Goal: Task Accomplishment & Management: Complete application form

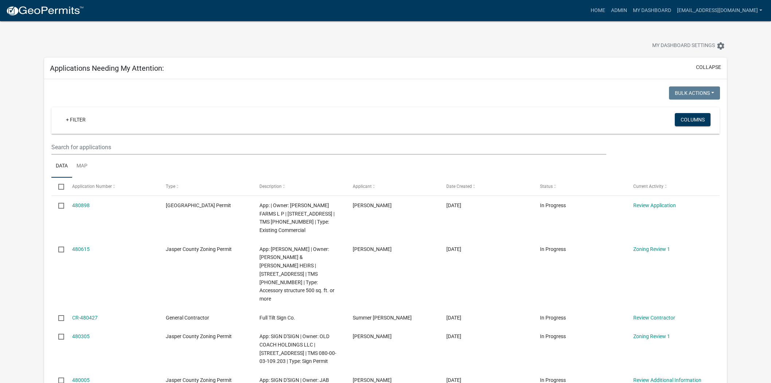
scroll to position [81, 0]
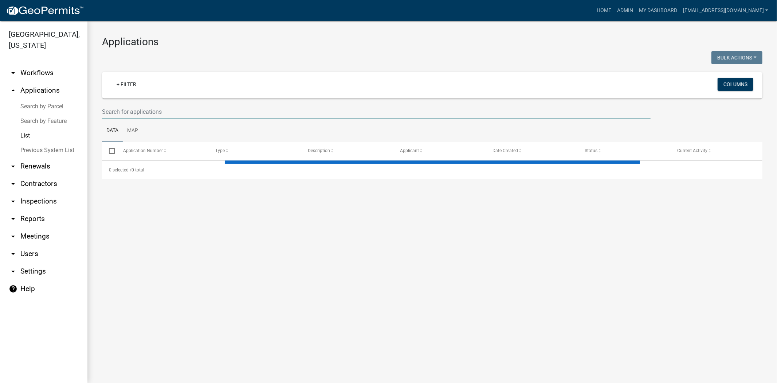
click at [219, 107] on input "text" at bounding box center [376, 111] width 549 height 15
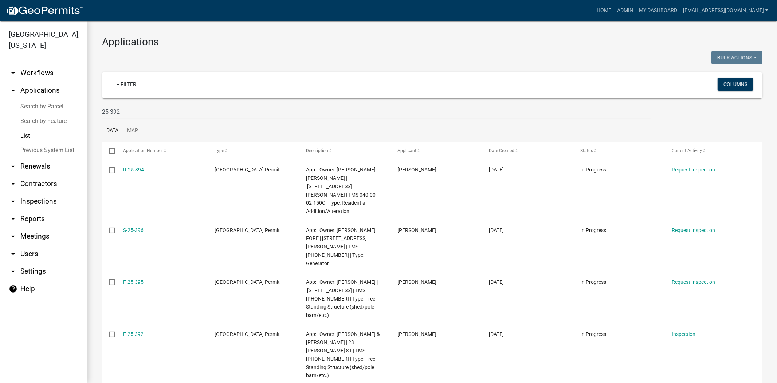
type input "25-392"
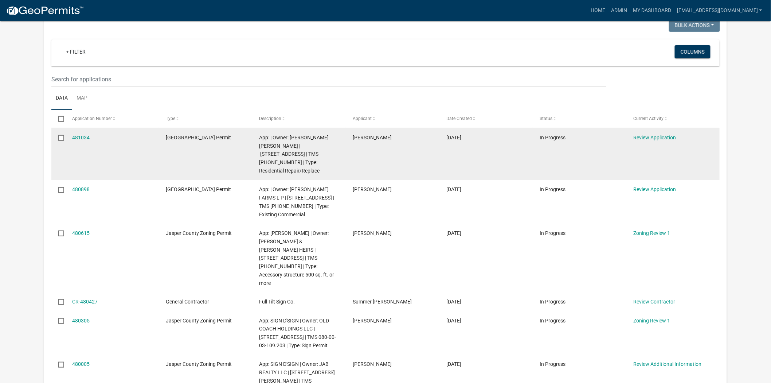
scroll to position [121, 0]
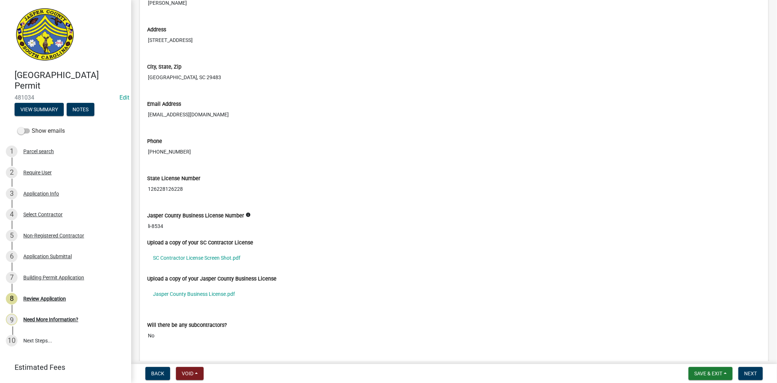
scroll to position [2064, 0]
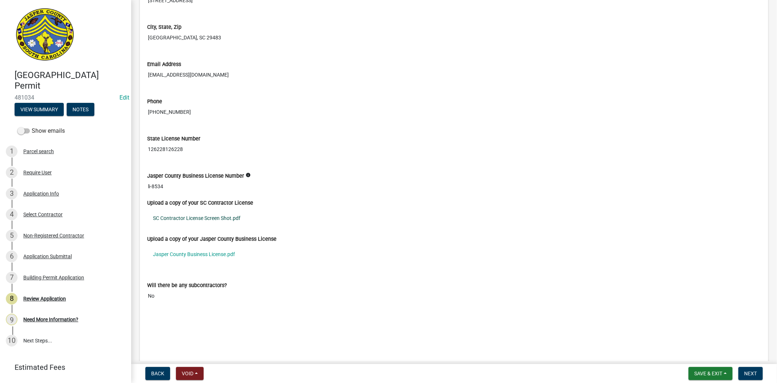
click at [234, 217] on link "SC Contractor License Screen Shot.pdf" at bounding box center [454, 217] width 614 height 17
click at [212, 261] on link "Jasper County Business License.pdf" at bounding box center [454, 254] width 614 height 17
click at [211, 221] on link "SC Contractor License Screen Shot.pdf" at bounding box center [454, 217] width 614 height 17
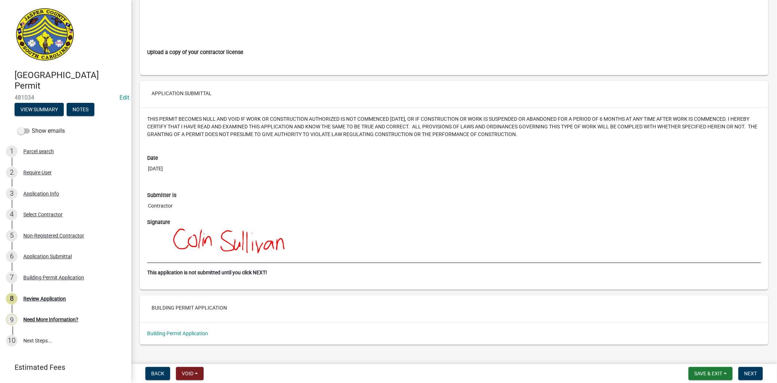
scroll to position [2729, 0]
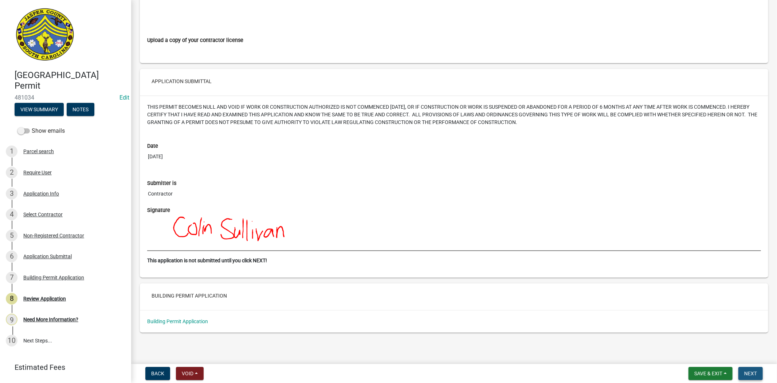
click at [752, 370] on span "Next" at bounding box center [750, 373] width 13 height 6
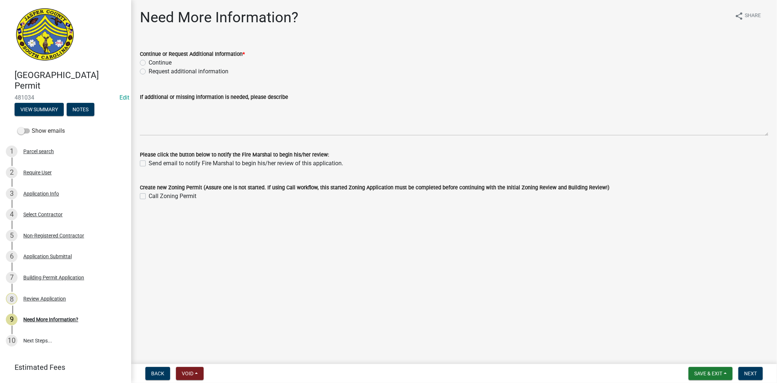
click at [149, 62] on label "Continue" at bounding box center [160, 62] width 23 height 9
click at [149, 62] on input "Continue" at bounding box center [151, 60] width 5 height 5
radio input "true"
click at [750, 371] on span "Next" at bounding box center [750, 373] width 13 height 6
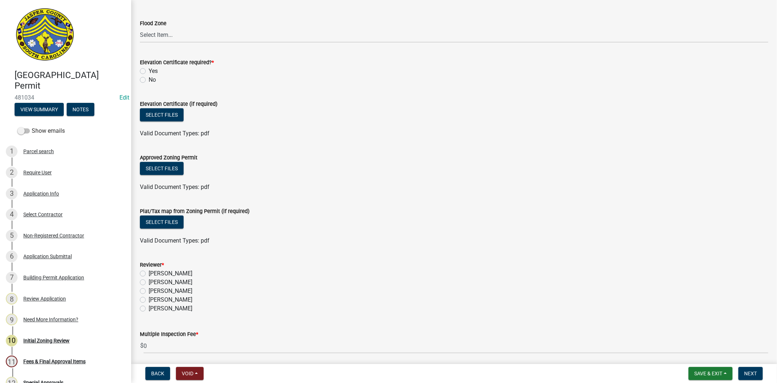
scroll to position [487, 0]
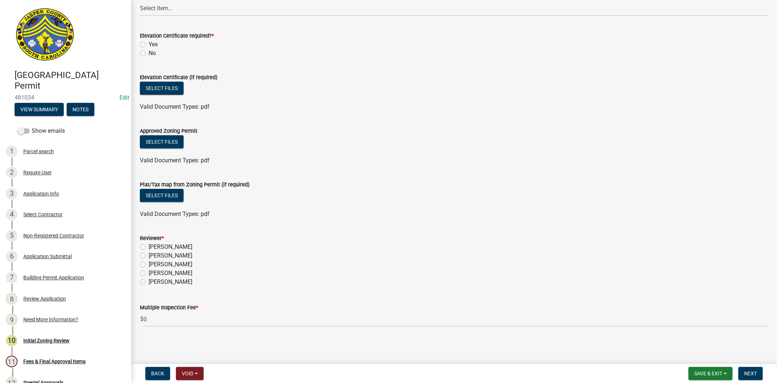
click at [149, 274] on label "Stephanie Oviedo" at bounding box center [171, 272] width 44 height 9
click at [149, 273] on input "Stephanie Oviedo" at bounding box center [151, 270] width 5 height 5
radio input "true"
click at [742, 367] on button "Next" at bounding box center [750, 372] width 24 height 13
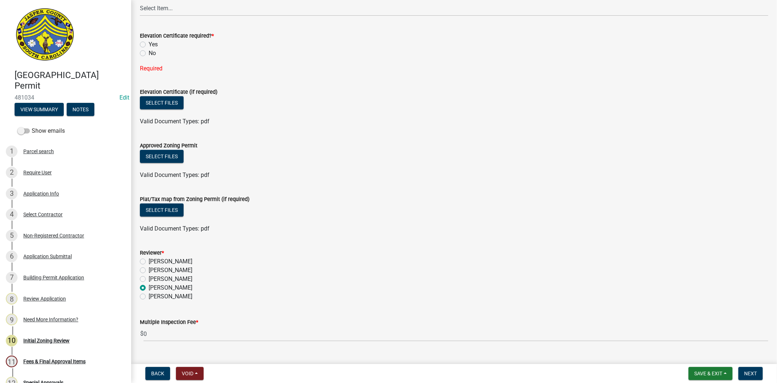
click at [149, 52] on label "No" at bounding box center [152, 53] width 7 height 9
click at [149, 52] on input "No" at bounding box center [151, 51] width 5 height 5
radio input "true"
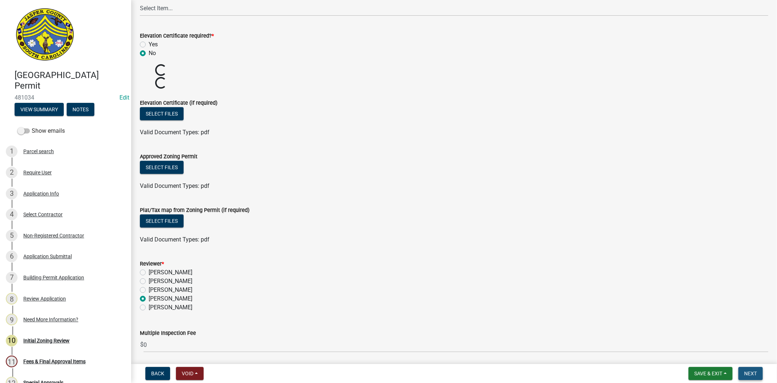
click at [755, 367] on button "Next" at bounding box center [750, 372] width 24 height 13
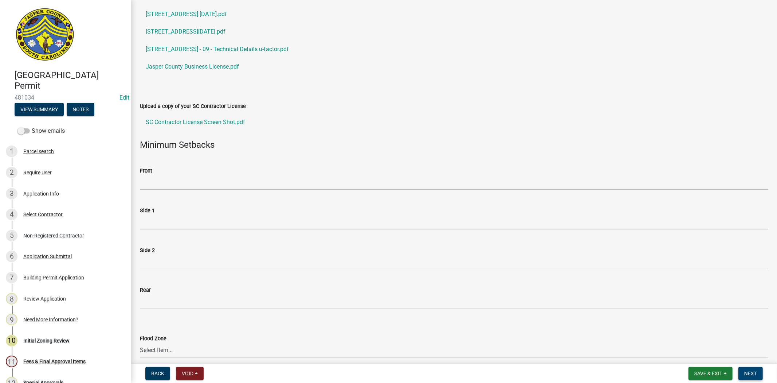
scroll to position [164, 0]
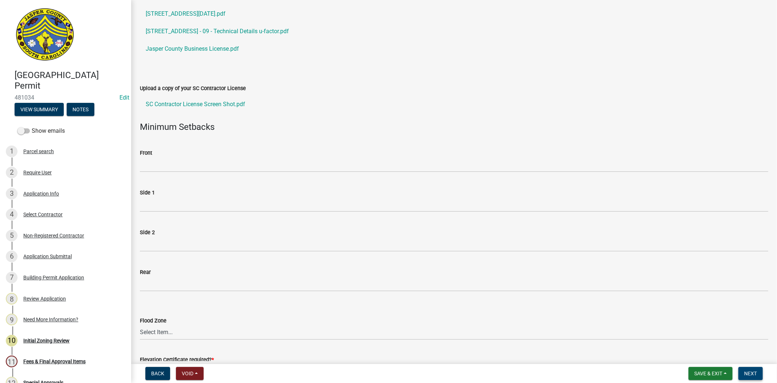
click at [753, 374] on span "Next" at bounding box center [750, 373] width 13 height 6
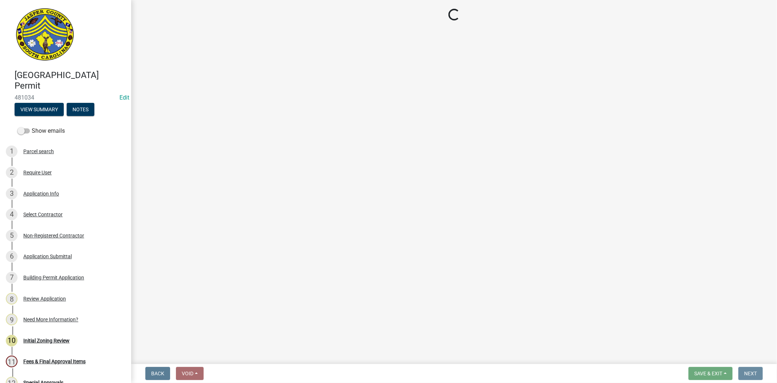
scroll to position [0, 0]
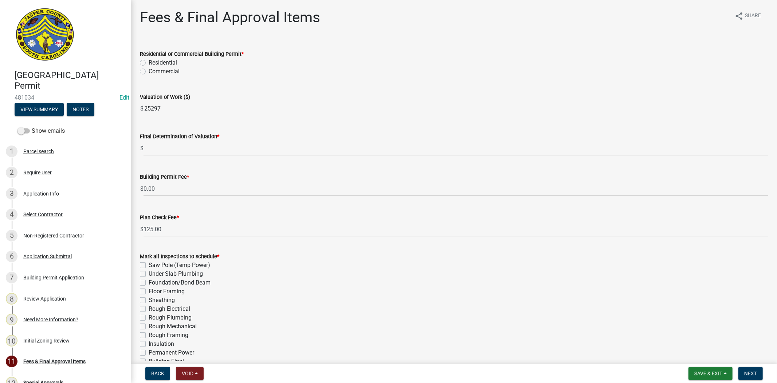
click at [149, 61] on label "Residential" at bounding box center [163, 62] width 28 height 9
click at [149, 61] on input "Residential" at bounding box center [151, 60] width 5 height 5
radio input "true"
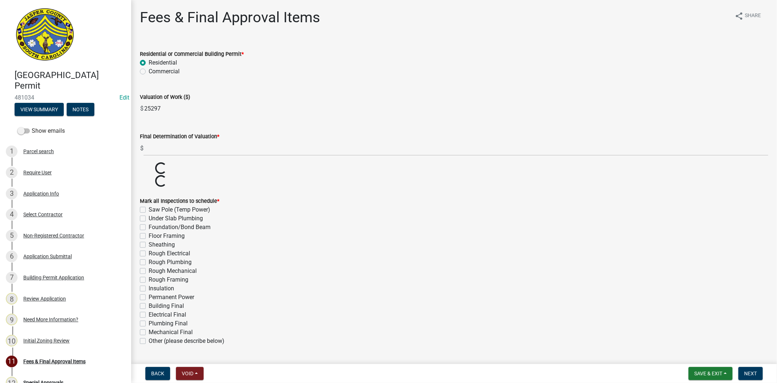
drag, startPoint x: 187, startPoint y: 114, endPoint x: 133, endPoint y: 121, distance: 54.0
click at [133, 121] on div "Fees & Final Approval Items share Share Residential or Commercial Building Perm…" at bounding box center [454, 203] width 646 height 389
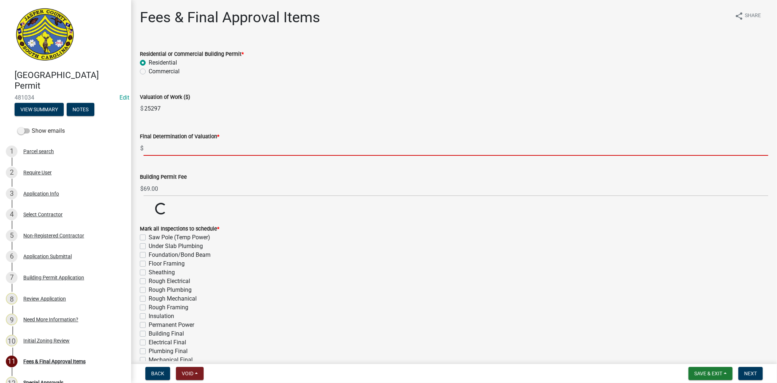
click at [160, 150] on input "text" at bounding box center [456, 148] width 625 height 15
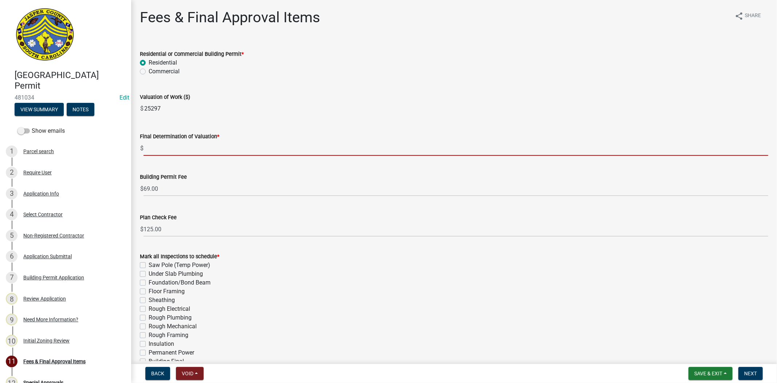
paste input "25297"
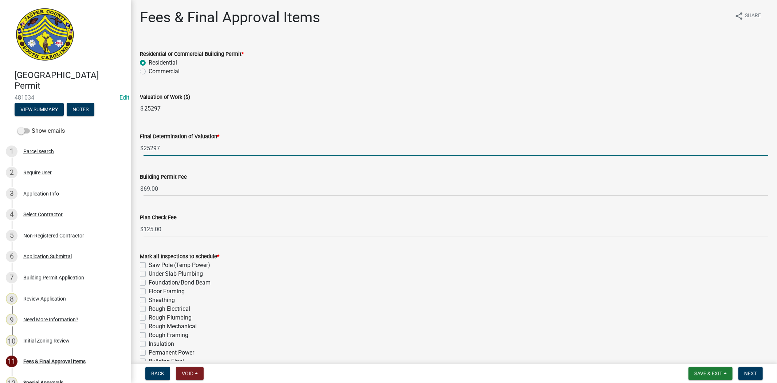
type input "25297"
click at [352, 70] on div "Commercial" at bounding box center [454, 71] width 628 height 9
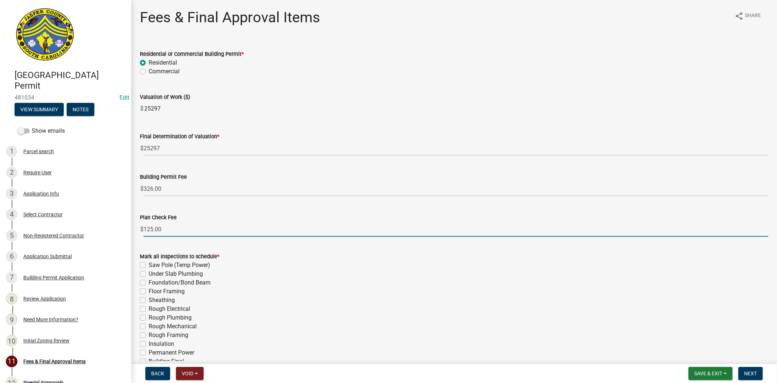
drag, startPoint x: 154, startPoint y: 228, endPoint x: 129, endPoint y: 236, distance: 25.5
click at [129, 236] on div "Jasper County Building Permit 481034 Edit View Summary Notes Show emails 1 Parc…" at bounding box center [388, 191] width 777 height 383
type input "0.00"
click at [397, 105] on input "25297" at bounding box center [456, 108] width 625 height 15
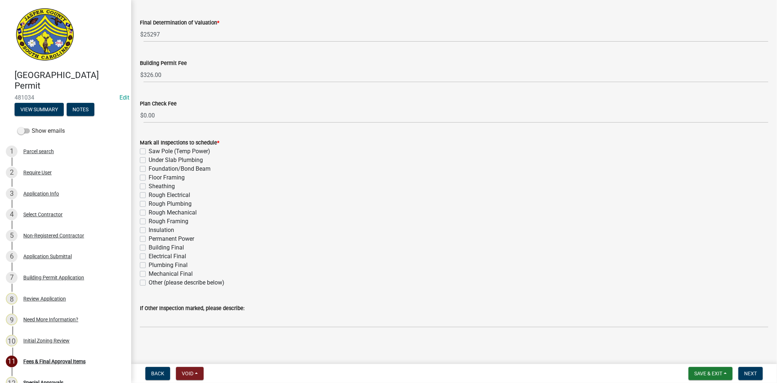
scroll to position [114, 0]
click at [149, 281] on label "Other (please describe below)" at bounding box center [187, 281] width 76 height 9
click at [149, 281] on input "Other (please describe below)" at bounding box center [151, 279] width 5 height 5
checkbox input "true"
checkbox input "false"
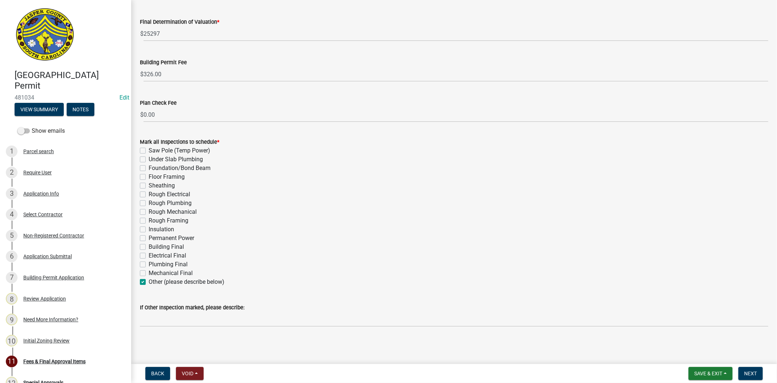
checkbox input "false"
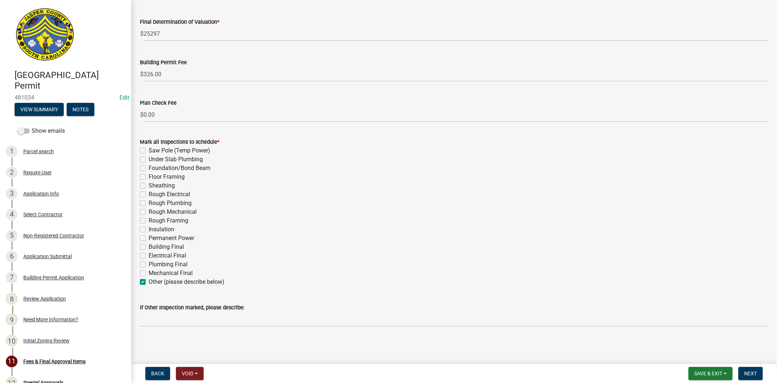
checkbox input "false"
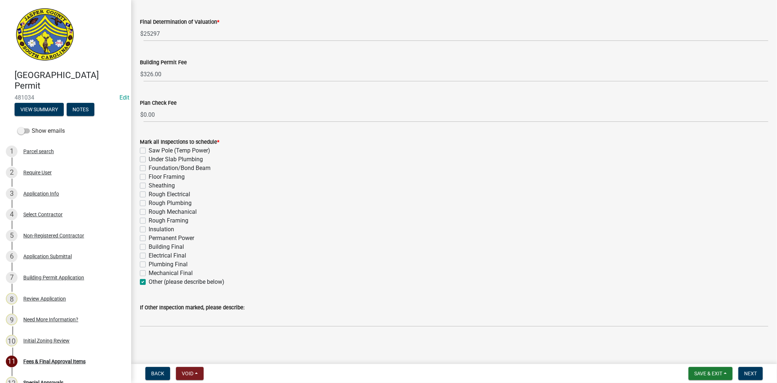
checkbox input "false"
checkbox input "true"
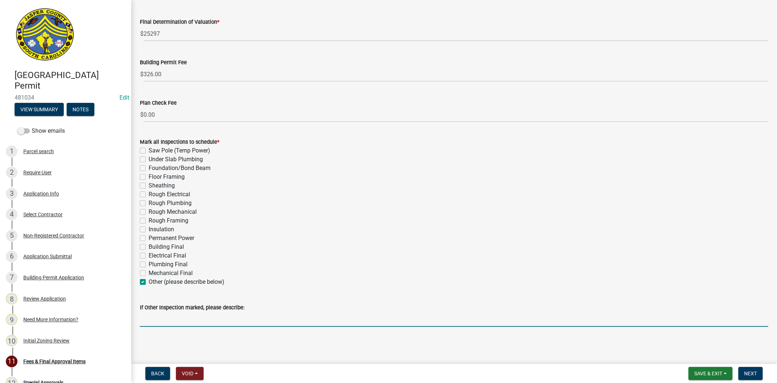
click at [162, 320] on input "If Other Inspection marked, please describe:" at bounding box center [454, 318] width 628 height 15
type input "door final"
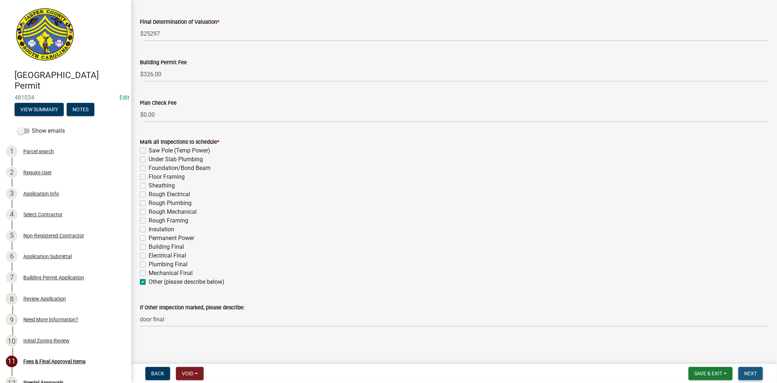
click at [752, 367] on button "Next" at bounding box center [750, 372] width 24 height 13
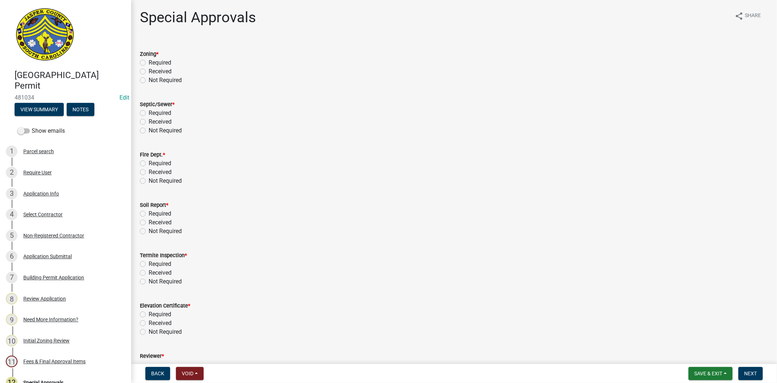
click at [149, 77] on label "Not Required" at bounding box center [165, 80] width 33 height 9
click at [149, 77] on input "Not Required" at bounding box center [151, 78] width 5 height 5
radio input "true"
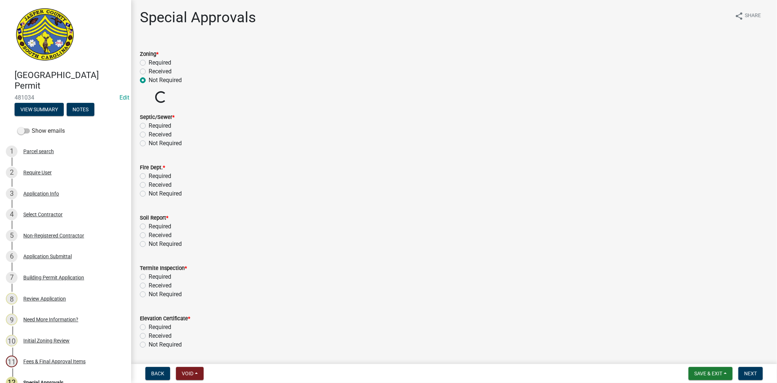
click at [149, 142] on label "Not Required" at bounding box center [165, 143] width 33 height 9
click at [149, 142] on input "Not Required" at bounding box center [151, 141] width 5 height 5
radio input "true"
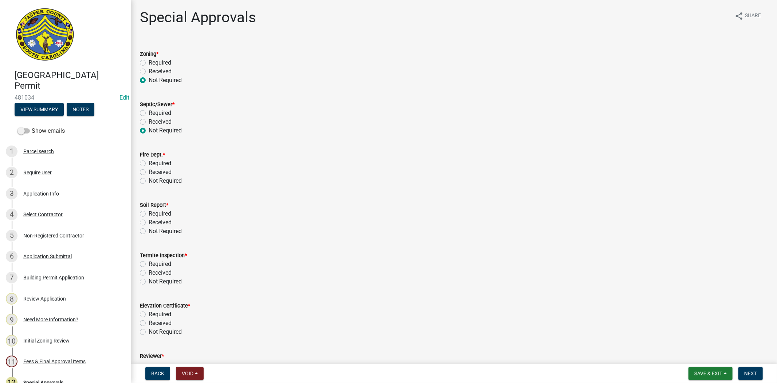
click at [149, 182] on label "Not Required" at bounding box center [165, 180] width 33 height 9
click at [149, 181] on input "Not Required" at bounding box center [151, 178] width 5 height 5
radio input "true"
click at [149, 229] on label "Not Required" at bounding box center [165, 231] width 33 height 9
click at [149, 229] on input "Not Required" at bounding box center [151, 229] width 5 height 5
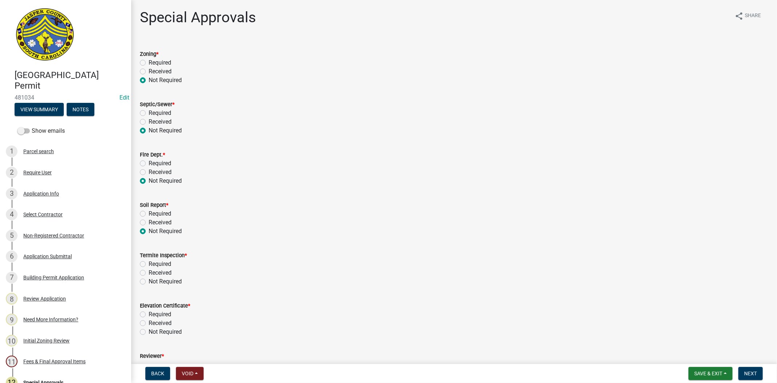
radio input "true"
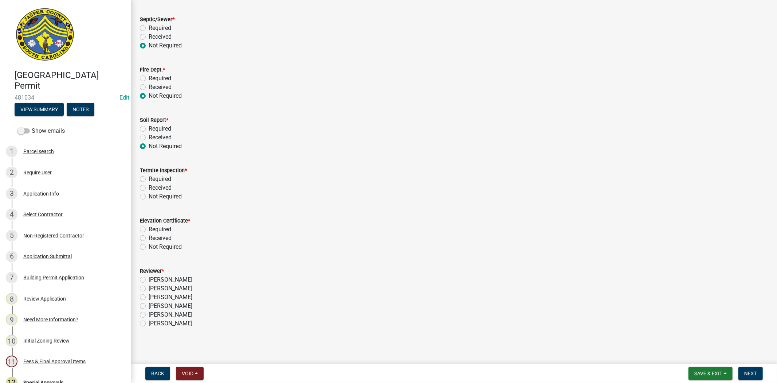
scroll to position [86, 0]
click at [149, 195] on label "Not Required" at bounding box center [165, 195] width 33 height 9
click at [149, 195] on input "Not Required" at bounding box center [151, 193] width 5 height 5
radio input "true"
click at [149, 246] on label "Not Required" at bounding box center [165, 245] width 33 height 9
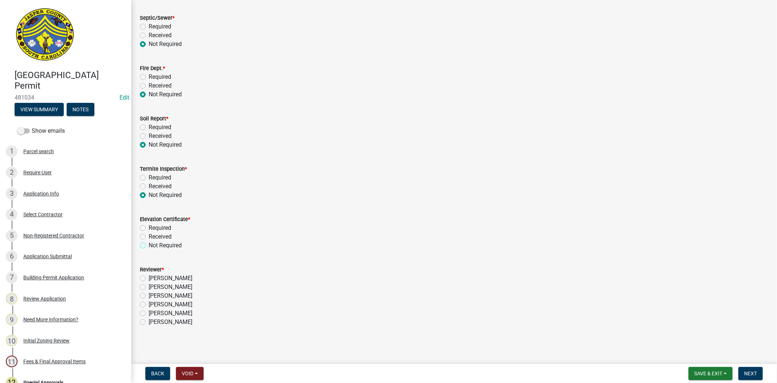
click at [149, 246] on input "Not Required" at bounding box center [151, 243] width 5 height 5
radio input "true"
click at [149, 296] on label "Stephanie Oviedo" at bounding box center [171, 295] width 44 height 9
click at [149, 296] on input "Stephanie Oviedo" at bounding box center [151, 293] width 5 height 5
radio input "true"
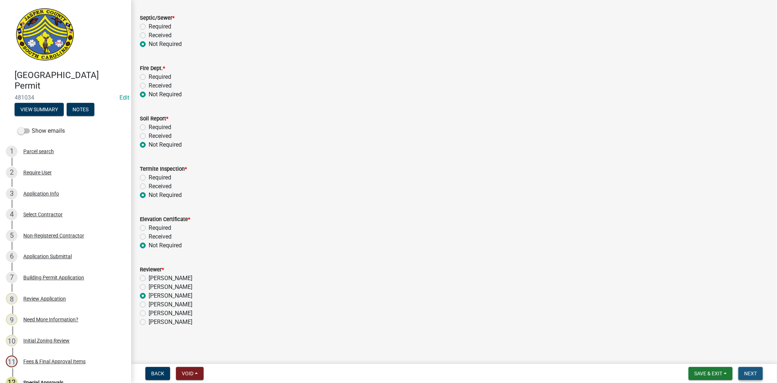
click at [748, 374] on span "Next" at bounding box center [750, 373] width 13 height 6
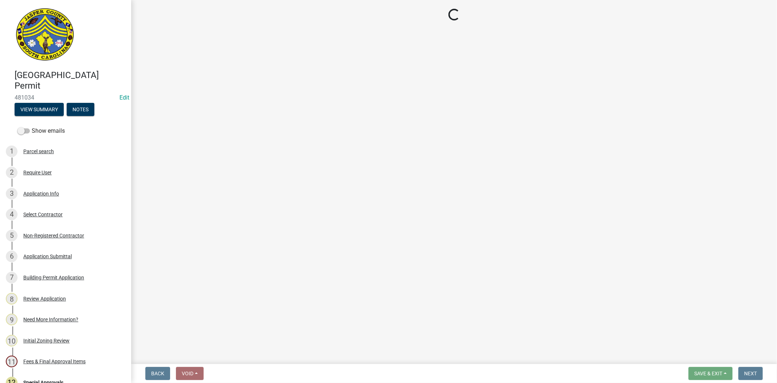
select select "3: 3"
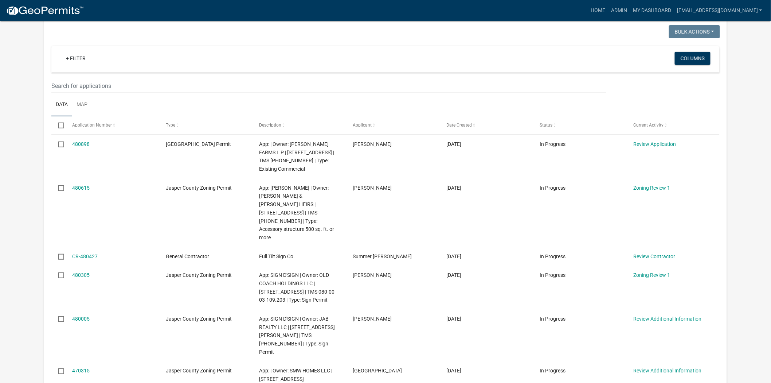
scroll to position [81, 0]
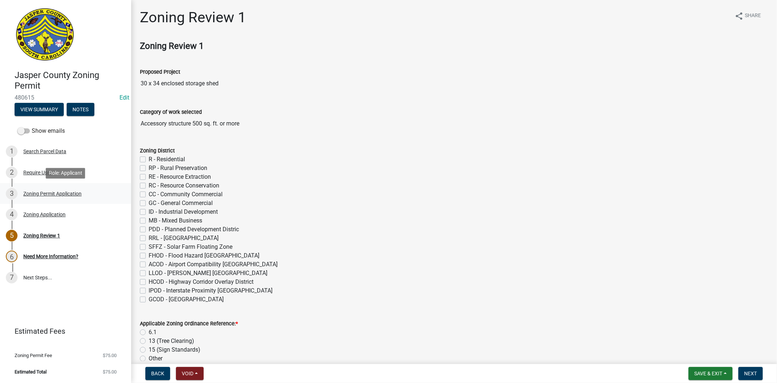
click at [44, 192] on div "Zoning Permit Application" at bounding box center [52, 193] width 58 height 5
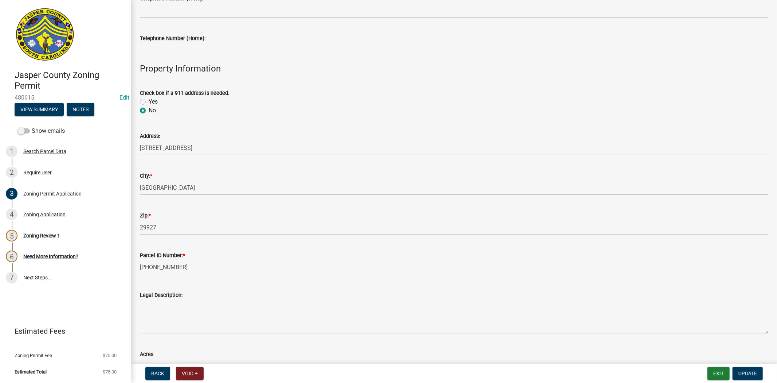
scroll to position [445, 0]
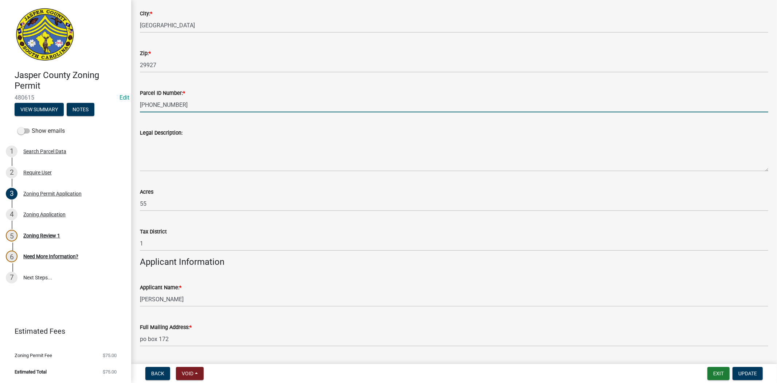
drag, startPoint x: 180, startPoint y: 105, endPoint x: 140, endPoint y: 106, distance: 40.1
click at [140, 106] on input "039-00-10-003" at bounding box center [454, 104] width 628 height 15
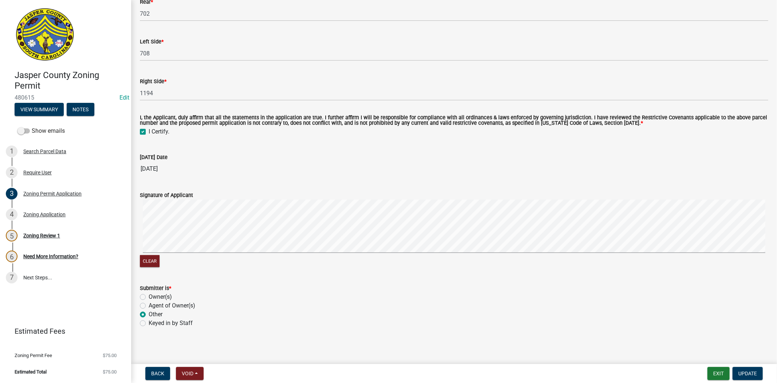
scroll to position [1691, 0]
click at [757, 368] on button "Update" at bounding box center [748, 372] width 30 height 13
click at [750, 372] on span "Update" at bounding box center [747, 373] width 19 height 6
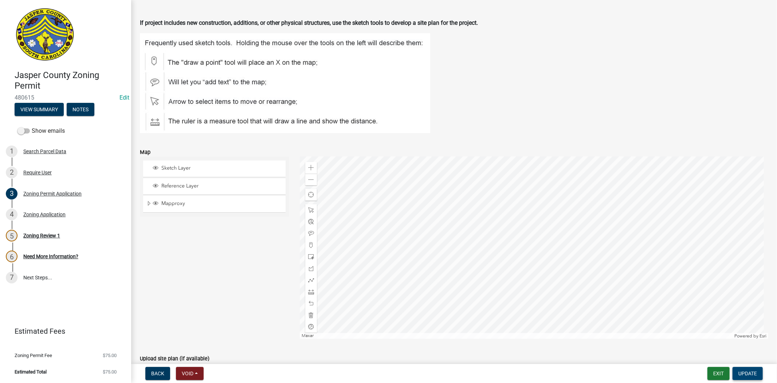
scroll to position [1213, 0]
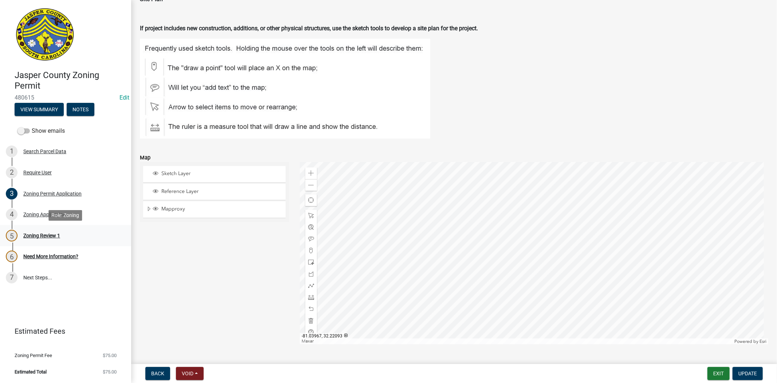
click at [52, 239] on div "5 Zoning Review 1" at bounding box center [63, 236] width 114 height 12
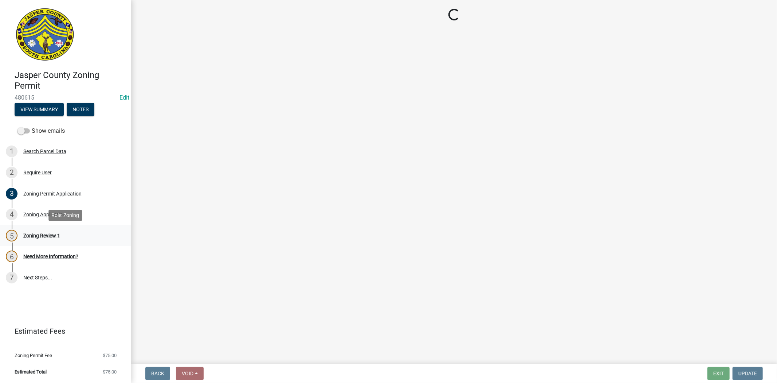
scroll to position [0, 0]
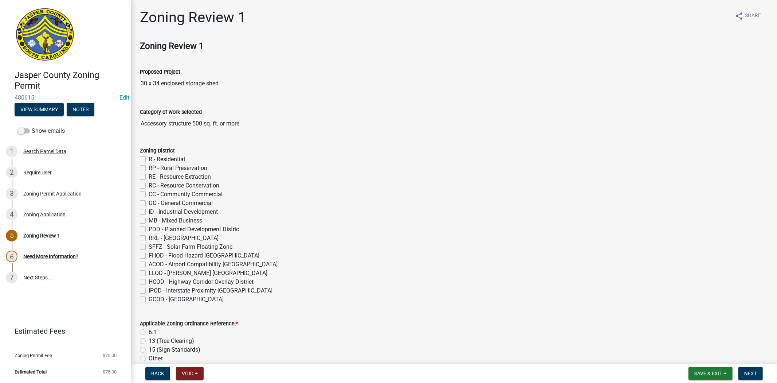
click at [149, 165] on label "RP - Rural Preservation" at bounding box center [178, 168] width 59 height 9
click at [149, 165] on input "RP - Rural Preservation" at bounding box center [151, 166] width 5 height 5
checkbox input "true"
checkbox input "false"
checkbox input "true"
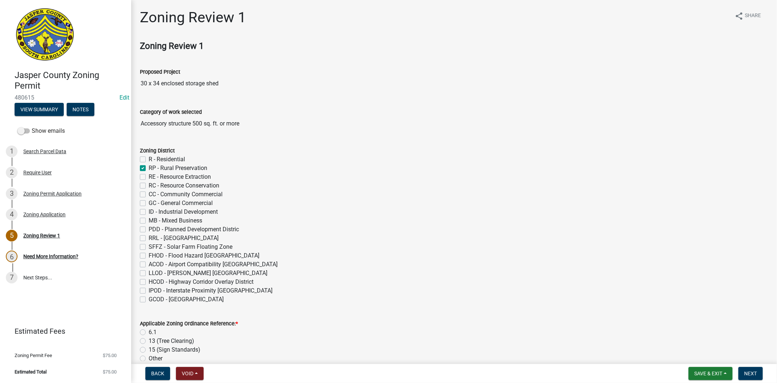
checkbox input "false"
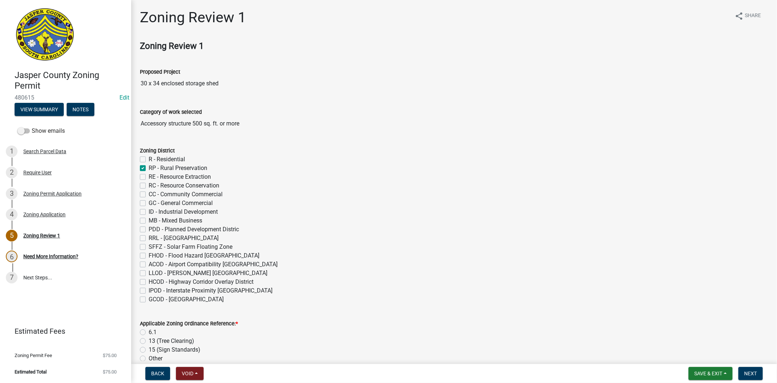
checkbox input "false"
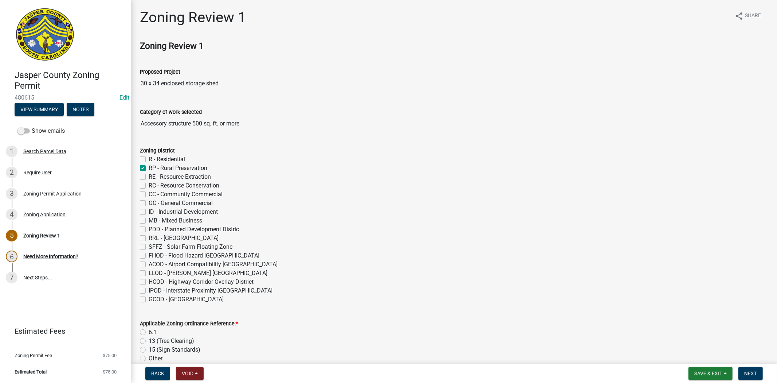
checkbox input "false"
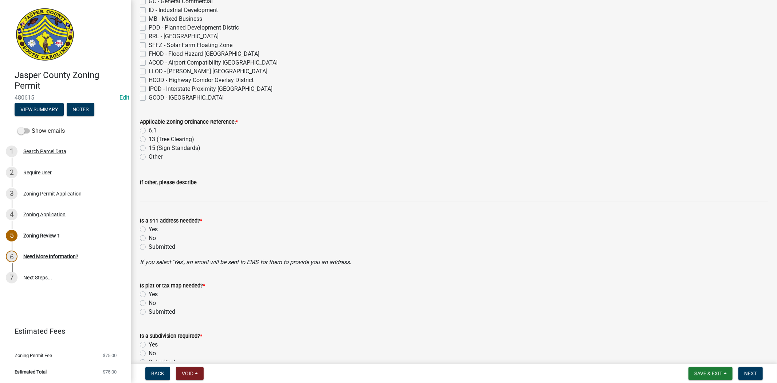
scroll to position [202, 0]
click at [149, 129] on label "6.1" at bounding box center [153, 129] width 8 height 9
click at [149, 129] on input "6.1" at bounding box center [151, 127] width 5 height 5
radio input "true"
click at [149, 239] on label "No" at bounding box center [152, 237] width 7 height 9
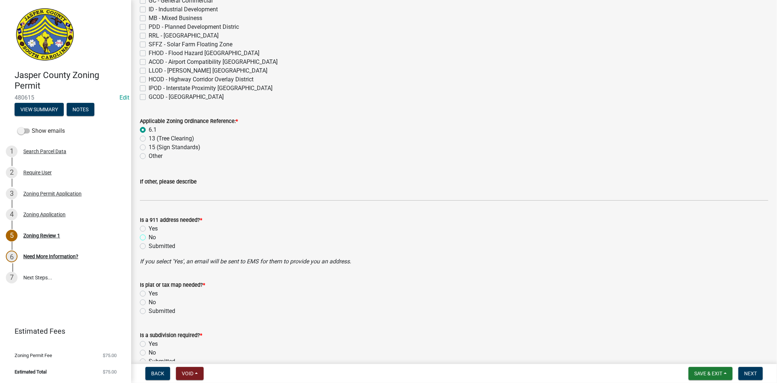
click at [149, 238] on input "No" at bounding box center [151, 235] width 5 height 5
radio input "true"
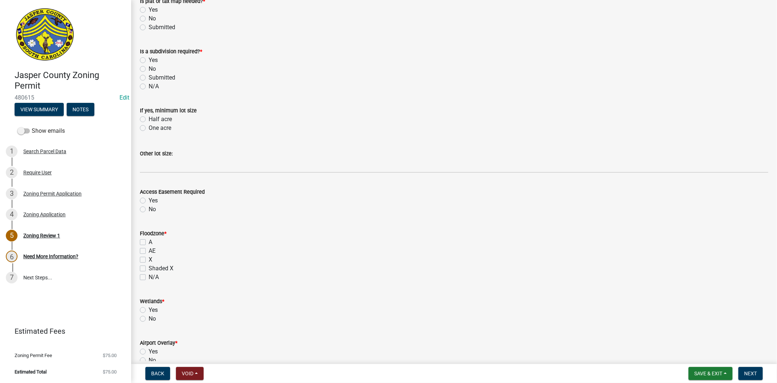
scroll to position [445, 0]
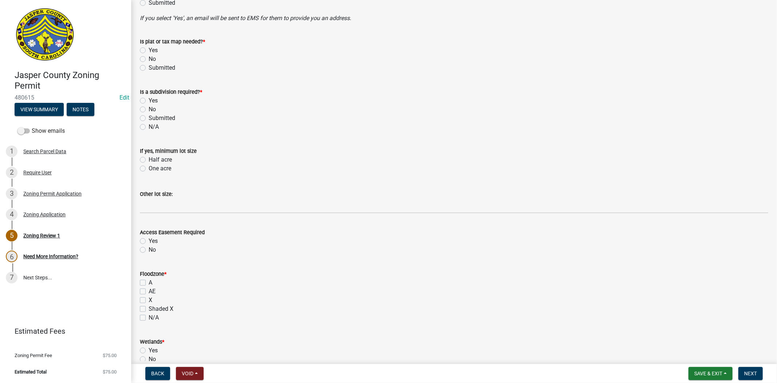
click at [139, 108] on div "Is a subdivision required? * Yes No Submitted N/A" at bounding box center [453, 105] width 639 height 52
click at [149, 56] on label "No" at bounding box center [152, 59] width 7 height 9
click at [149, 56] on input "No" at bounding box center [151, 57] width 5 height 5
radio input "true"
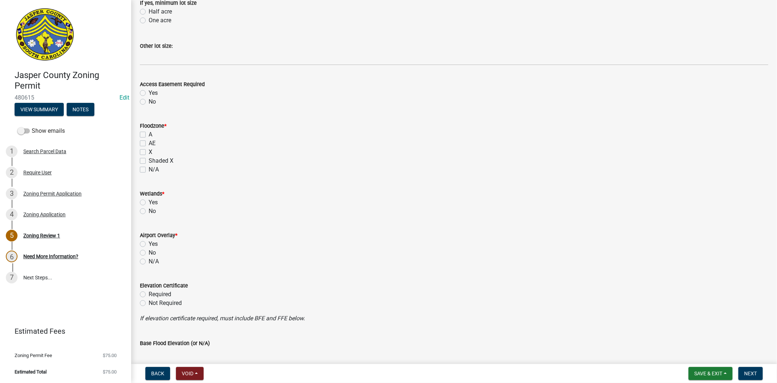
scroll to position [607, 0]
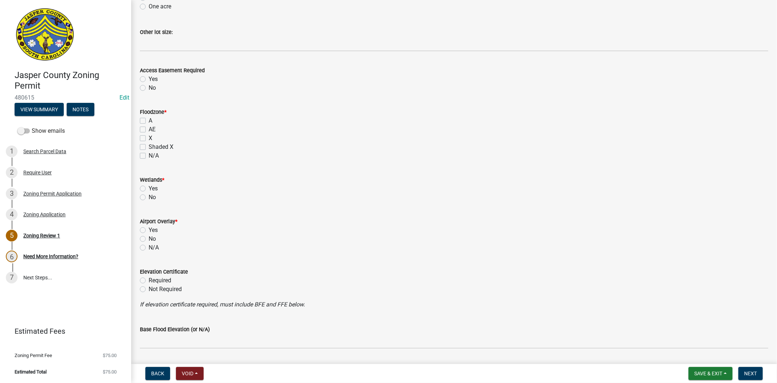
click at [149, 140] on label "X" at bounding box center [151, 138] width 4 height 9
click at [149, 138] on input "X" at bounding box center [151, 136] width 5 height 5
checkbox input "true"
checkbox input "false"
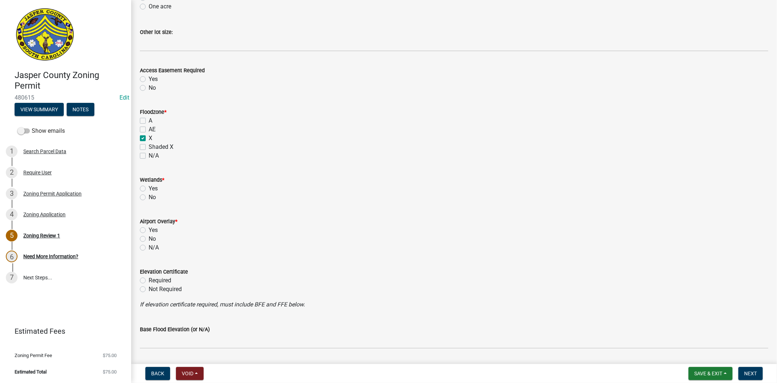
checkbox input "true"
checkbox input "false"
click at [149, 85] on label "No" at bounding box center [152, 87] width 7 height 9
click at [149, 85] on input "No" at bounding box center [151, 85] width 5 height 5
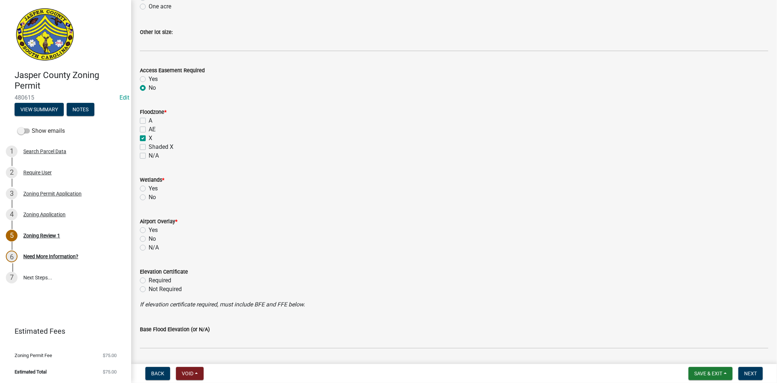
radio input "true"
click at [149, 197] on label "No" at bounding box center [152, 197] width 7 height 9
click at [149, 197] on input "No" at bounding box center [151, 195] width 5 height 5
radio input "true"
click at [149, 239] on label "No" at bounding box center [152, 238] width 7 height 9
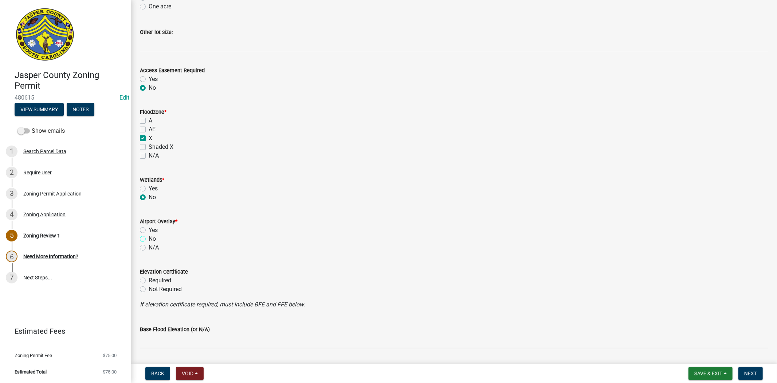
click at [149, 239] on input "No" at bounding box center [151, 236] width 5 height 5
radio input "true"
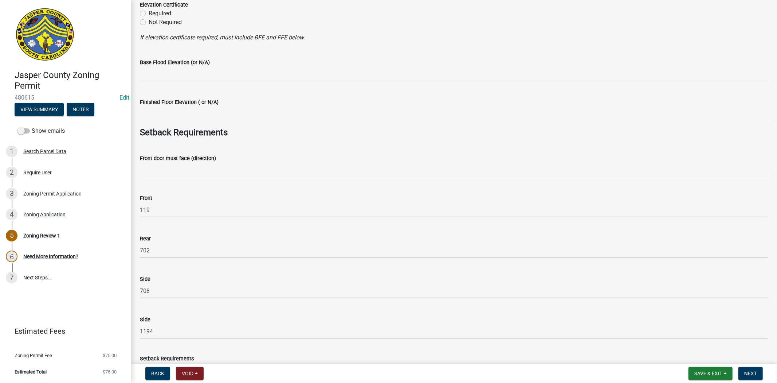
scroll to position [890, 0]
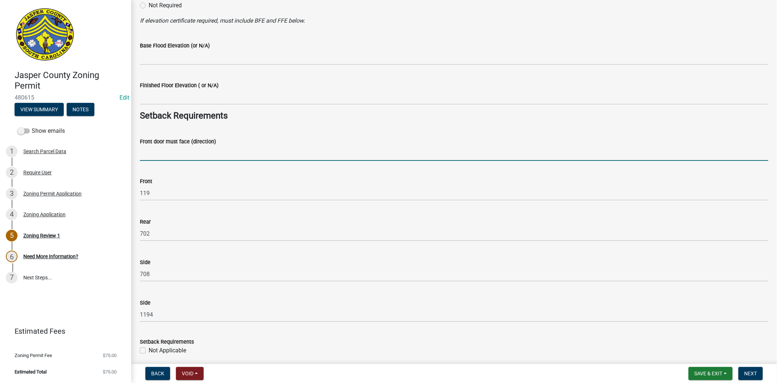
click at [168, 149] on input "Front door must face (direction)" at bounding box center [454, 153] width 628 height 15
type input "S"
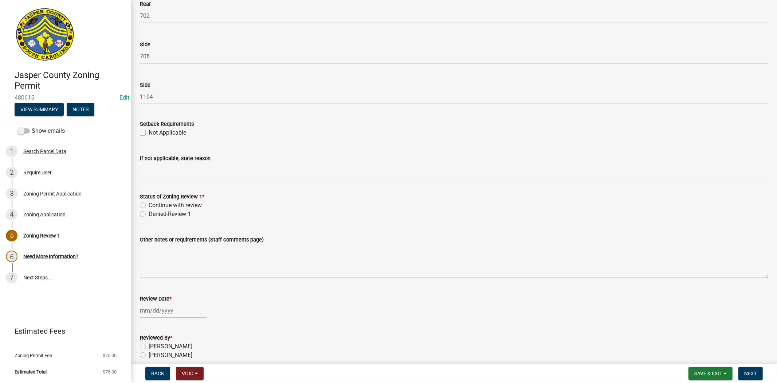
scroll to position [1133, 0]
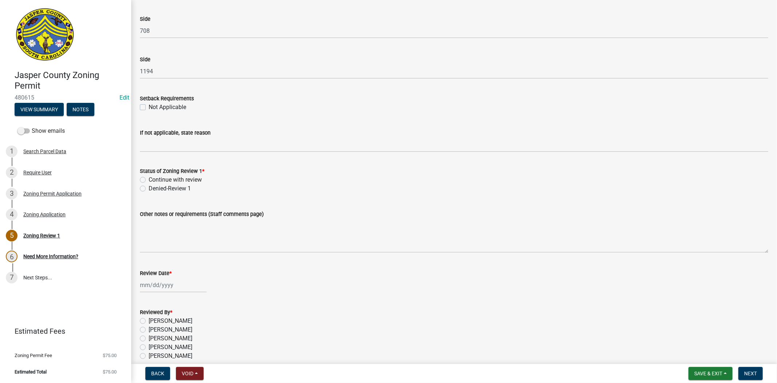
type input "S OKATIE HWY"
click at [149, 181] on label "Continue with review" at bounding box center [175, 179] width 53 height 9
click at [149, 180] on input "Continue with review" at bounding box center [151, 177] width 5 height 5
radio input "true"
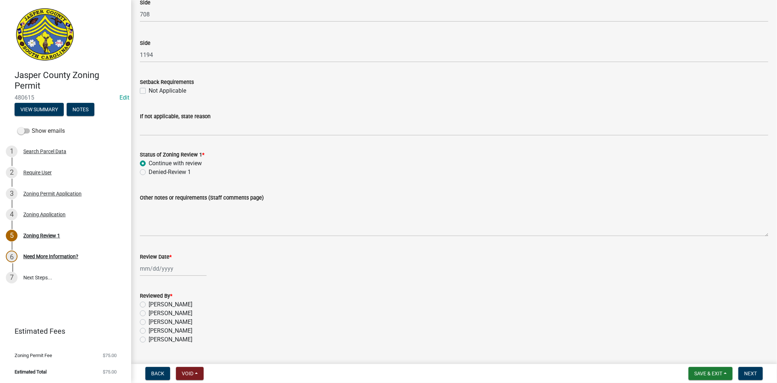
scroll to position [1168, 0]
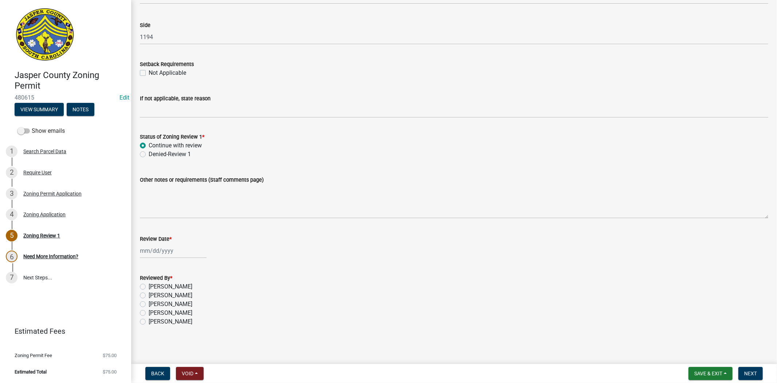
select select "9"
select select "2025"
click at [140, 254] on div "Jan Feb Mar Apr May Jun Jul Aug Sep Oct Nov Dec 1525 1526 1527 1528 1529 1530 1…" at bounding box center [173, 250] width 67 height 15
click at [195, 312] on div "19" at bounding box center [194, 312] width 12 height 12
type input "[DATE]"
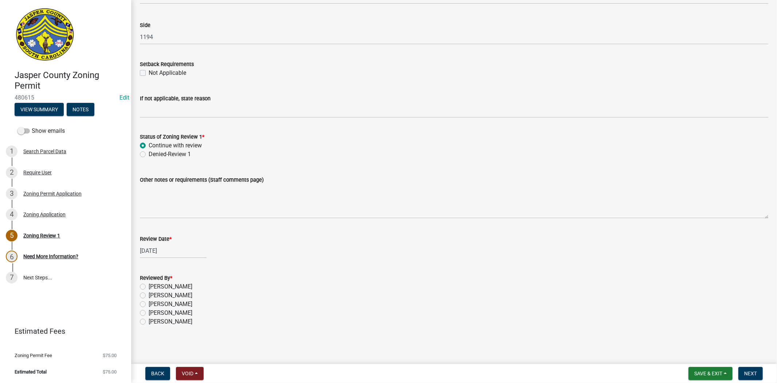
click at [149, 311] on label "Stephanie Oviedo" at bounding box center [171, 312] width 44 height 9
click at [149, 311] on input "Stephanie Oviedo" at bounding box center [151, 310] width 5 height 5
radio input "true"
click at [750, 372] on span "Next" at bounding box center [750, 373] width 13 height 6
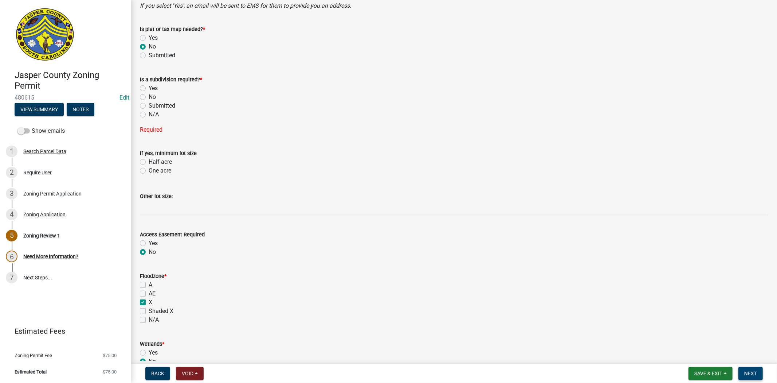
scroll to position [454, 0]
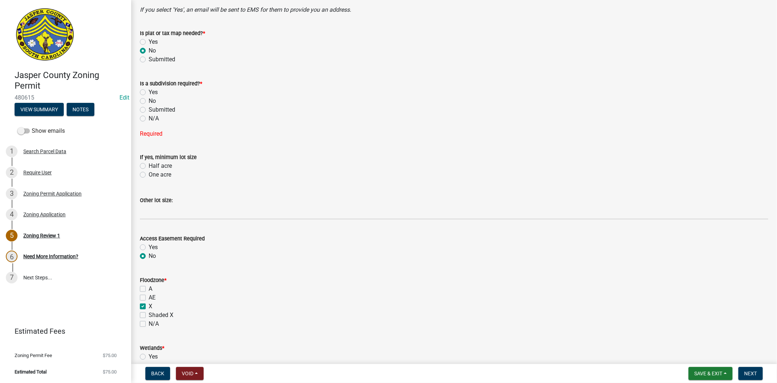
click at [149, 99] on label "No" at bounding box center [152, 101] width 7 height 9
click at [149, 99] on input "No" at bounding box center [151, 99] width 5 height 5
radio input "true"
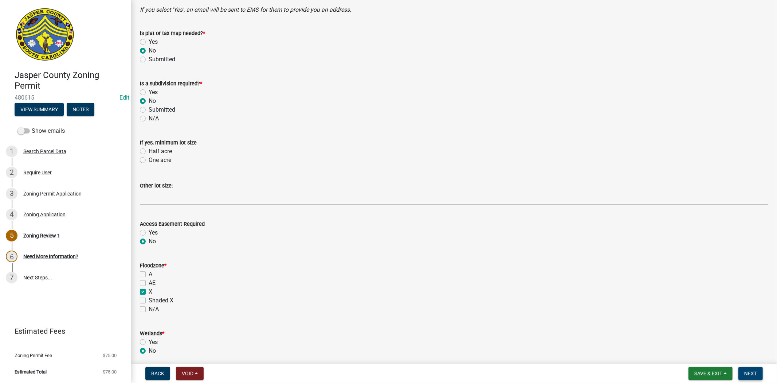
click at [749, 370] on span "Next" at bounding box center [750, 373] width 13 height 6
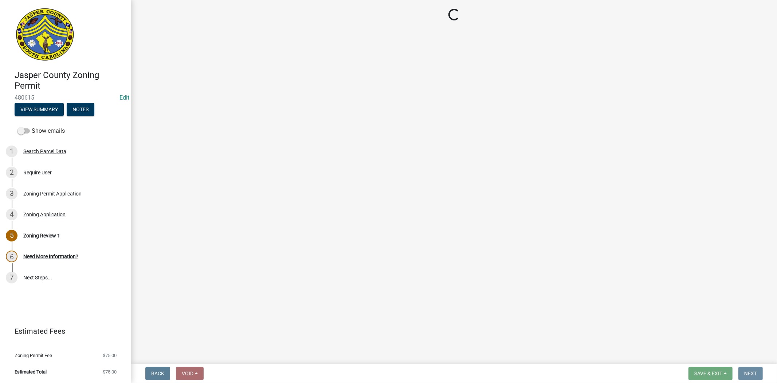
scroll to position [0, 0]
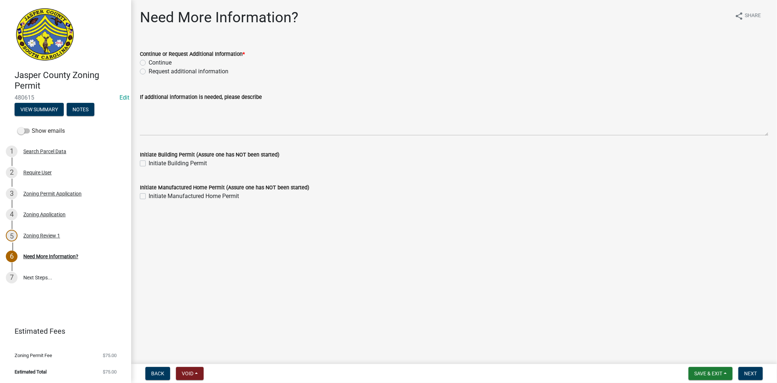
click at [149, 71] on label "Request additional information" at bounding box center [189, 71] width 80 height 9
click at [149, 71] on input "Request additional information" at bounding box center [151, 69] width 5 height 5
radio input "true"
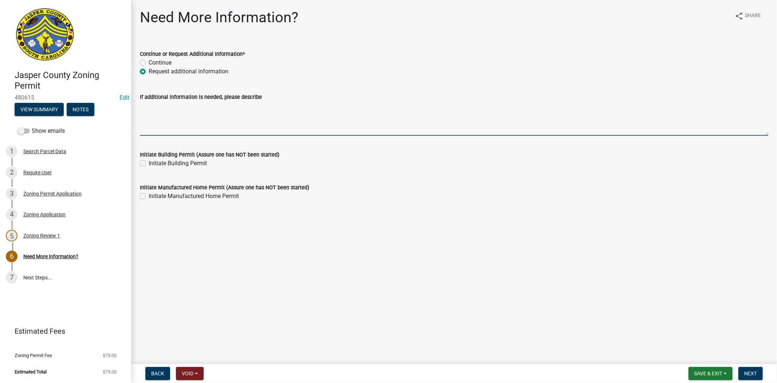
click at [154, 119] on textarea "If additional information is needed, please describe" at bounding box center [454, 118] width 628 height 34
type textarea "p"
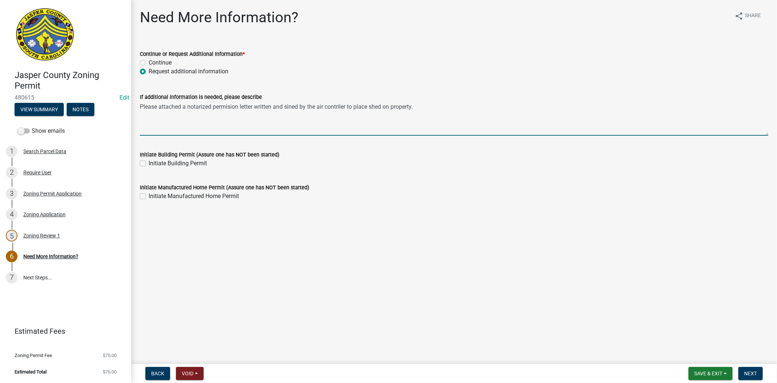
click at [181, 106] on textarea "Please attached a notarized permision letter written and sined by the air contr…" at bounding box center [454, 118] width 628 height 34
click at [473, 110] on textarea "Please attach a notarized permission letter written and signed by the air contr…" at bounding box center [454, 118] width 628 height 34
type textarea "Please attach a notarized permission letter written and signed by the air contr…"
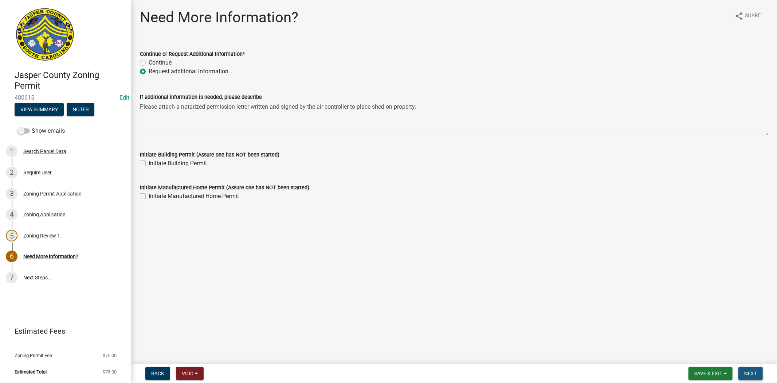
click at [742, 369] on button "Next" at bounding box center [750, 372] width 24 height 13
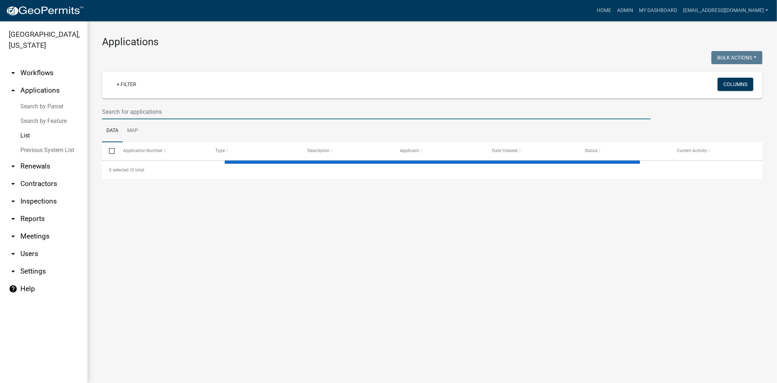
click at [253, 109] on input "text" at bounding box center [376, 111] width 549 height 15
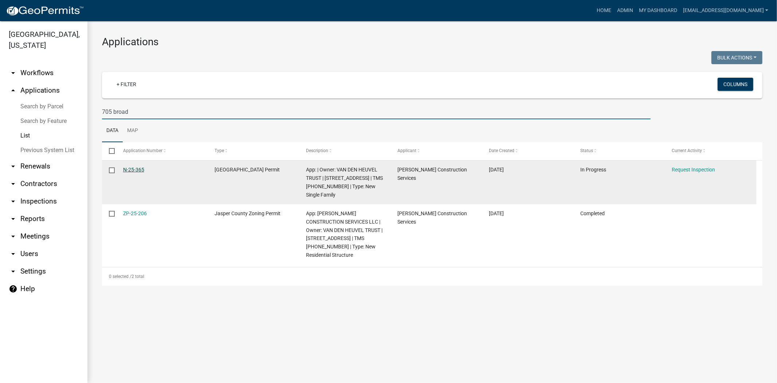
type input "705 broad"
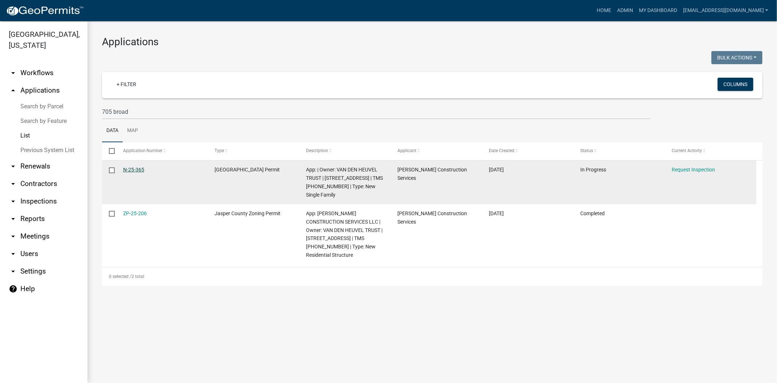
click at [130, 169] on link "N-25-365" at bounding box center [133, 169] width 21 height 6
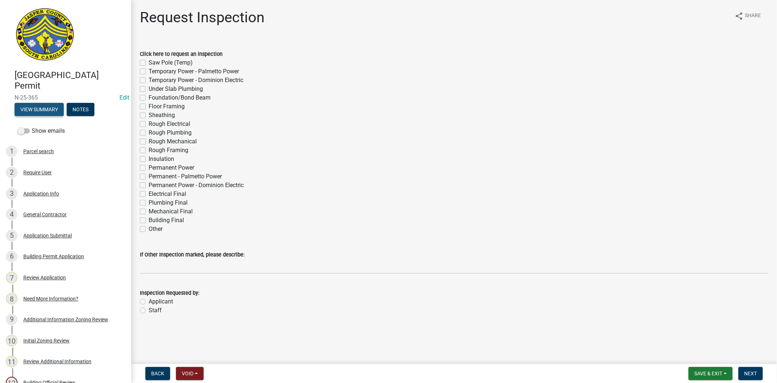
click at [24, 108] on button "View Summary" at bounding box center [39, 109] width 49 height 13
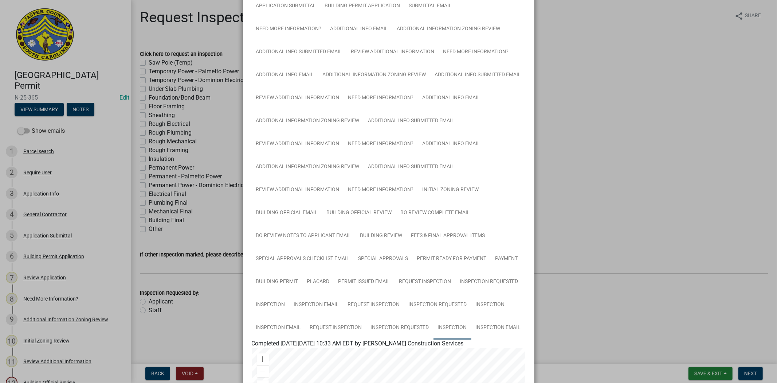
scroll to position [202, 0]
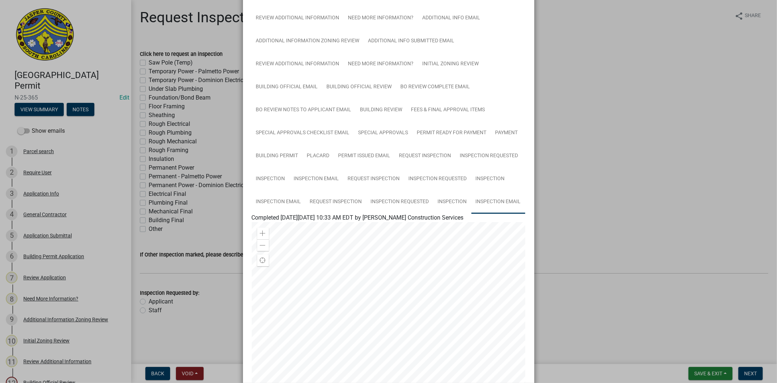
click at [498, 202] on link "Inspection Email" at bounding box center [498, 201] width 54 height 23
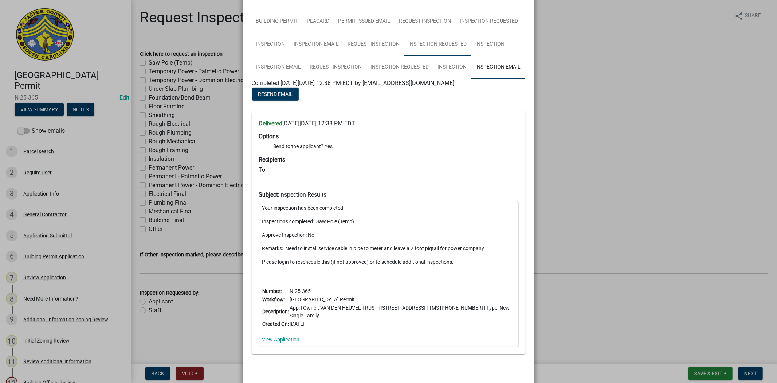
scroll to position [354, 0]
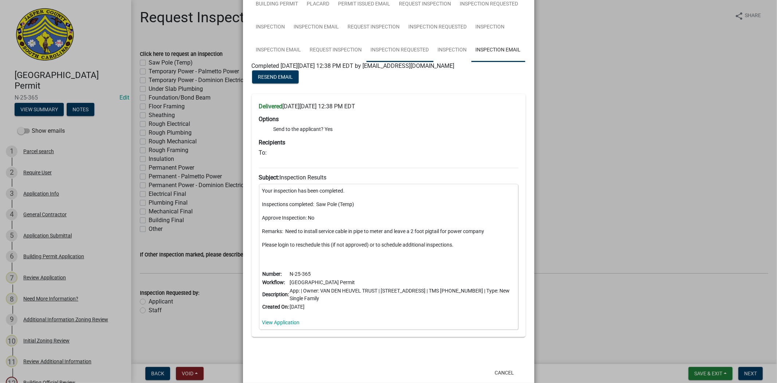
click at [402, 57] on link "Inspection Requested" at bounding box center [399, 50] width 67 height 23
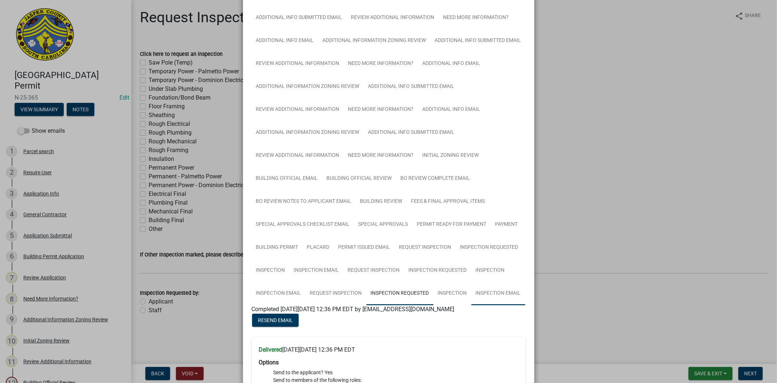
click at [494, 288] on link "Inspection Email" at bounding box center [498, 293] width 54 height 23
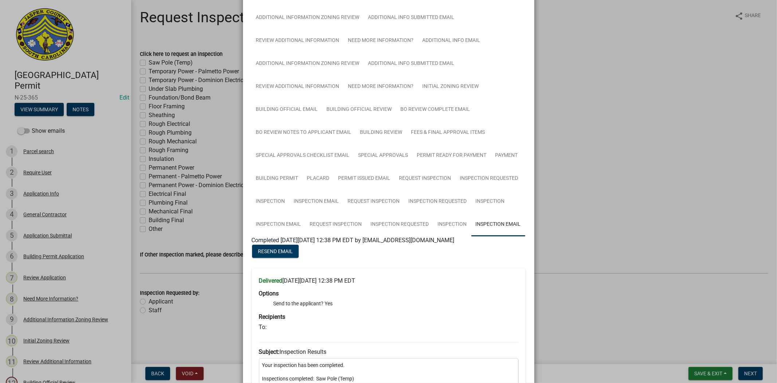
scroll to position [272, 0]
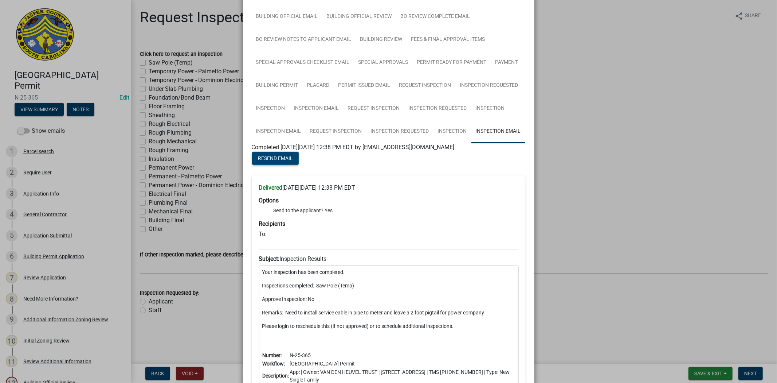
click at [274, 160] on span "Resend Email" at bounding box center [275, 158] width 35 height 6
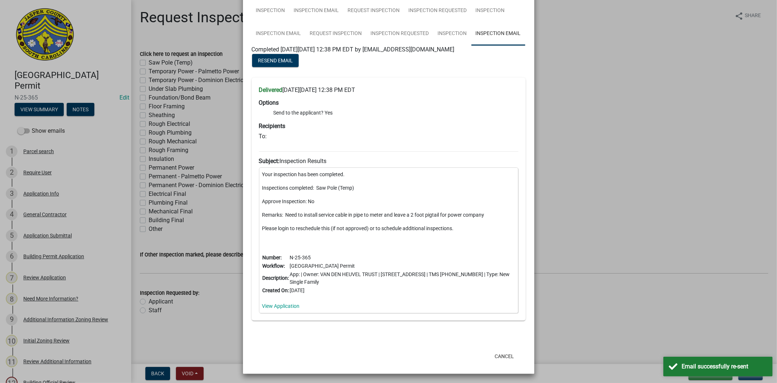
scroll to position [373, 0]
click at [447, 31] on link "Inspection" at bounding box center [453, 32] width 38 height 23
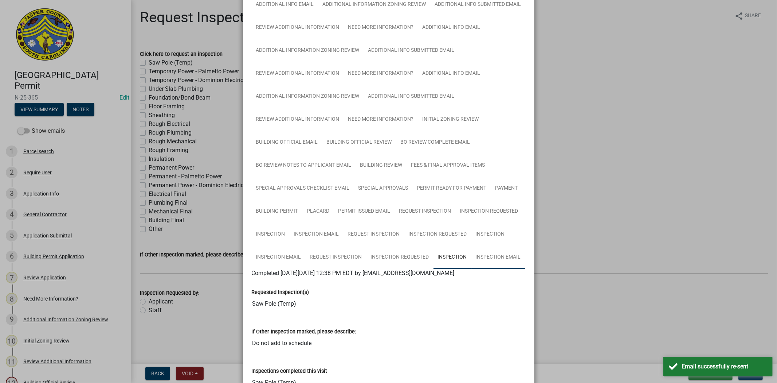
scroll to position [272, 0]
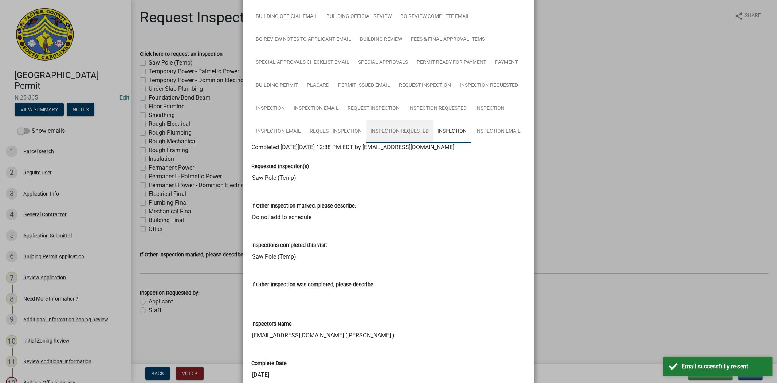
click at [408, 138] on link "Inspection Requested" at bounding box center [399, 131] width 67 height 23
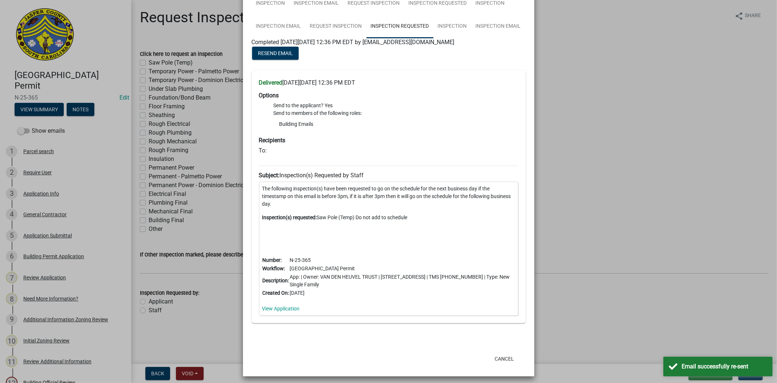
scroll to position [383, 0]
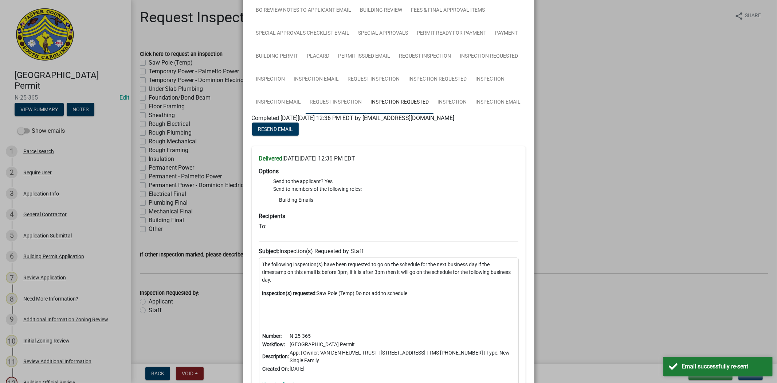
click at [339, 104] on link "Request Inspection" at bounding box center [336, 102] width 61 height 23
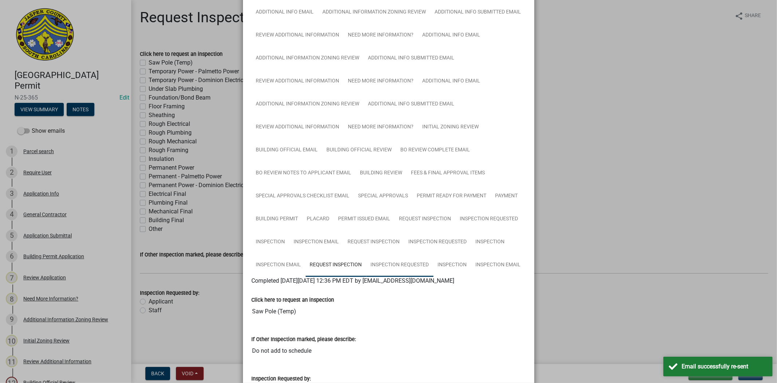
scroll to position [135, 0]
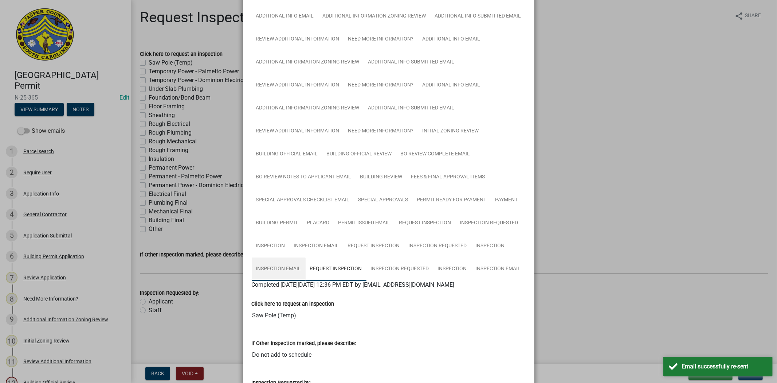
click at [292, 272] on link "Inspection Email" at bounding box center [279, 268] width 54 height 23
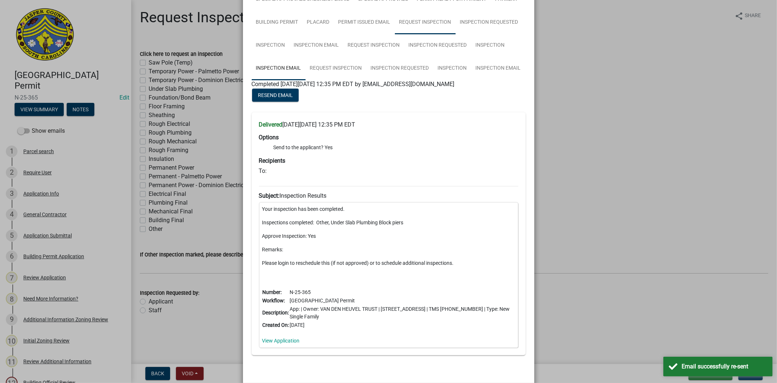
scroll to position [354, 0]
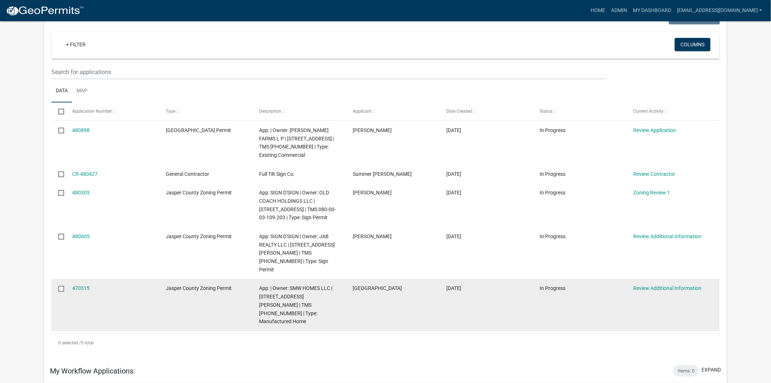
scroll to position [81, 0]
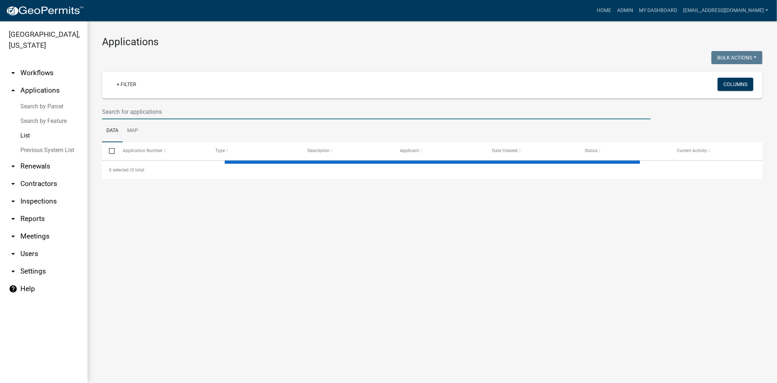
click at [224, 107] on input "text" at bounding box center [376, 111] width 549 height 15
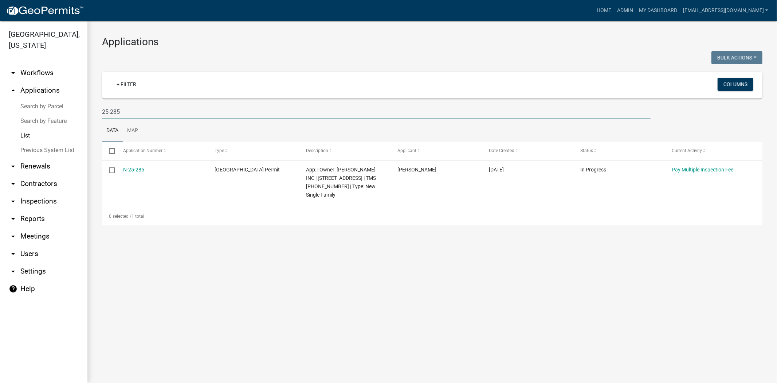
drag, startPoint x: 147, startPoint y: 117, endPoint x: 0, endPoint y: 115, distance: 146.8
click at [0, 115] on div "[GEOGRAPHIC_DATA], [US_STATE] arrow_drop_down Workflows List arrow_drop_up Appl…" at bounding box center [388, 201] width 777 height 361
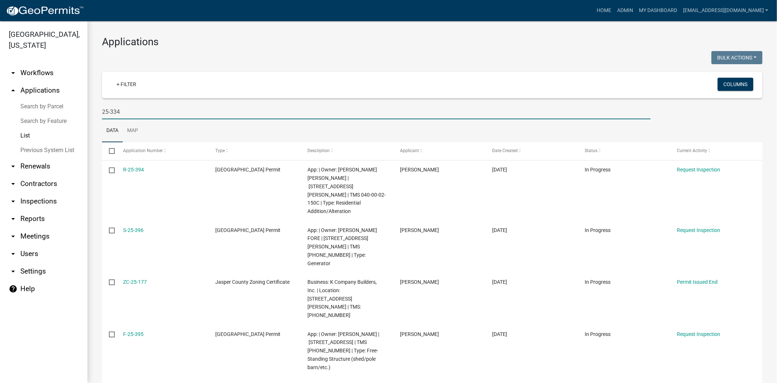
type input "25-334"
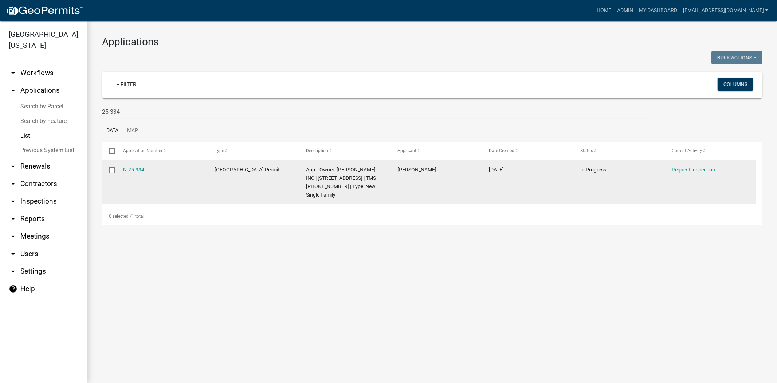
click at [687, 159] on datatable-header-cell "Current Activity" at bounding box center [710, 150] width 91 height 17
click at [687, 165] on div "Request Inspection" at bounding box center [711, 169] width 78 height 8
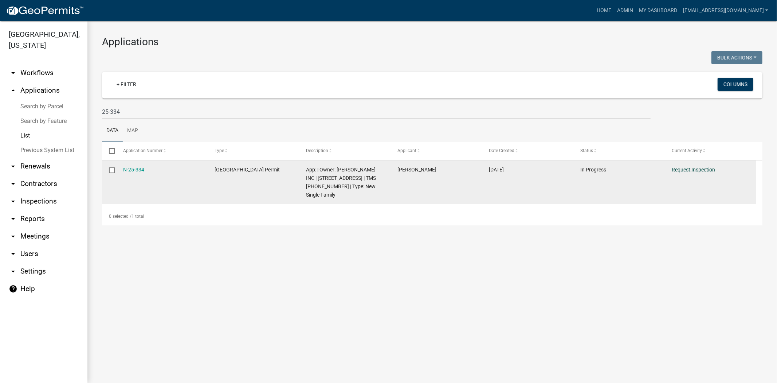
click at [690, 169] on link "Request Inspection" at bounding box center [693, 169] width 43 height 6
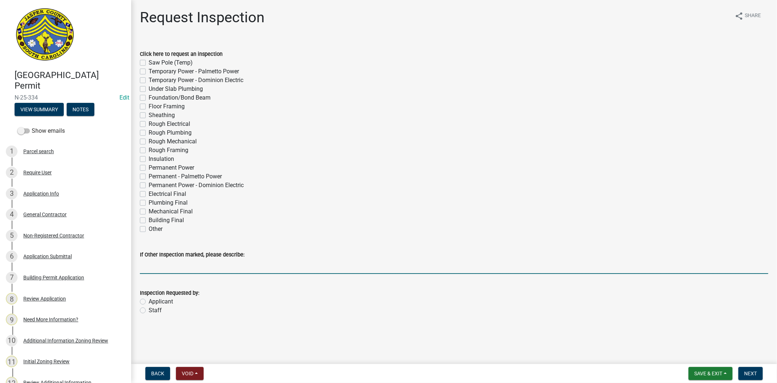
click at [160, 268] on input "If Other Inspection marked, please describe:" at bounding box center [454, 266] width 628 height 15
type input "poly w"
click at [149, 97] on label "Foundation/Bond Beam" at bounding box center [180, 97] width 62 height 9
click at [149, 97] on input "Foundation/Bond Beam" at bounding box center [151, 95] width 5 height 5
checkbox input "true"
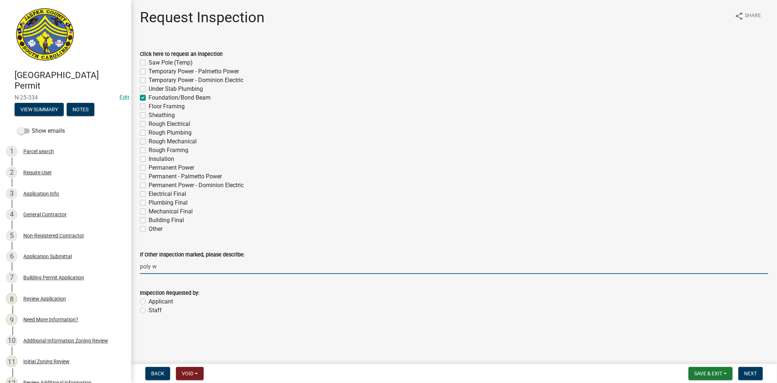
checkbox input "false"
checkbox input "true"
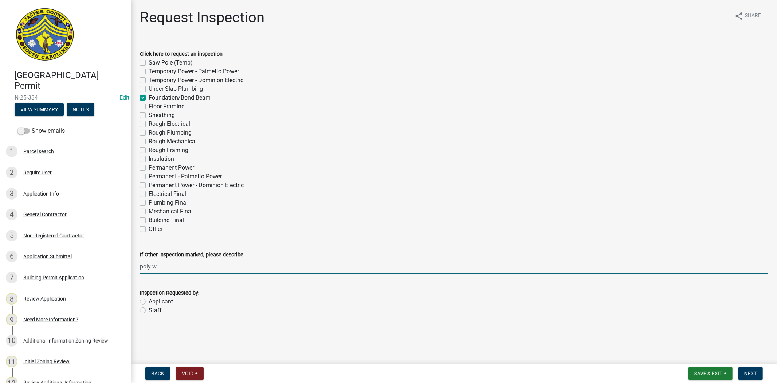
checkbox input "false"
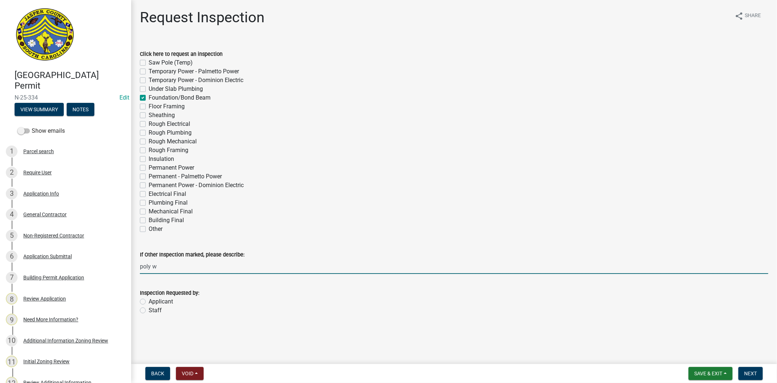
checkbox input "false"
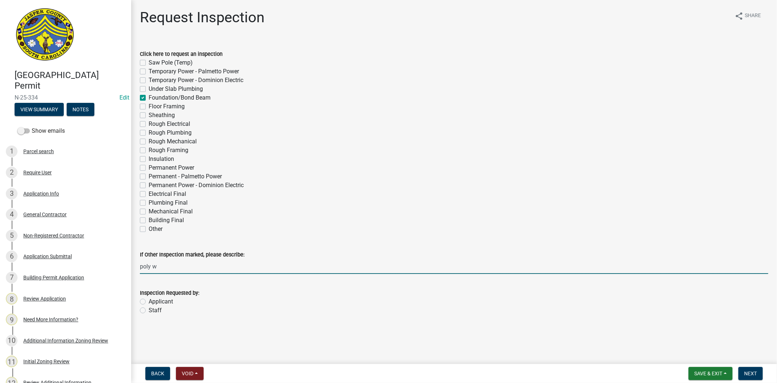
checkbox input "false"
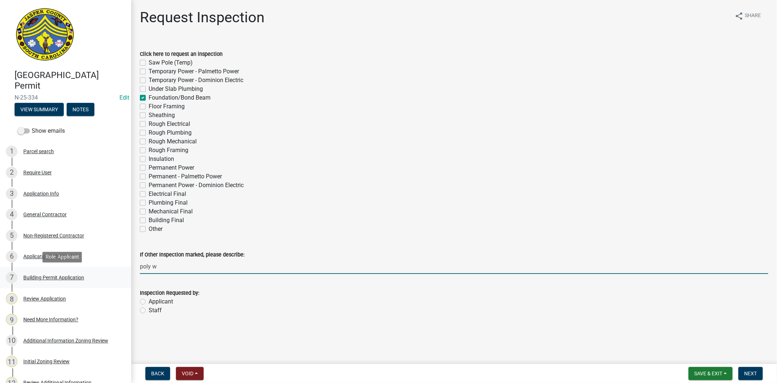
drag, startPoint x: 162, startPoint y: 268, endPoint x: 122, endPoint y: 277, distance: 41.7
click at [122, 277] on div "[GEOGRAPHIC_DATA] Permit N-25-334 Edit View Summary Notes Show emails 1 Parcel …" at bounding box center [388, 191] width 777 height 383
click at [149, 302] on label "Applicant" at bounding box center [161, 301] width 24 height 9
click at [149, 302] on input "Applicant" at bounding box center [151, 299] width 5 height 5
radio input "true"
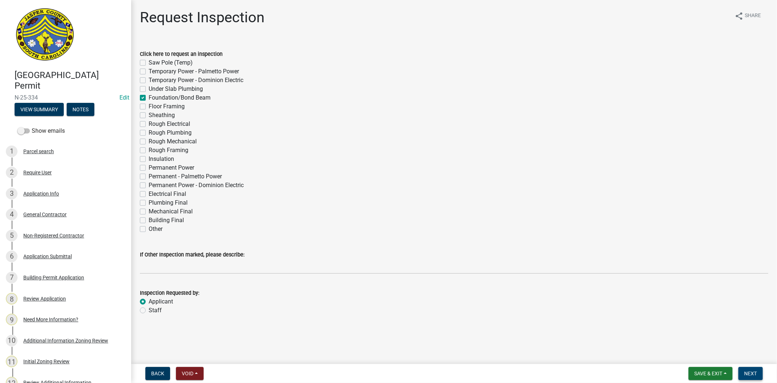
click at [747, 373] on span "Next" at bounding box center [750, 373] width 13 height 6
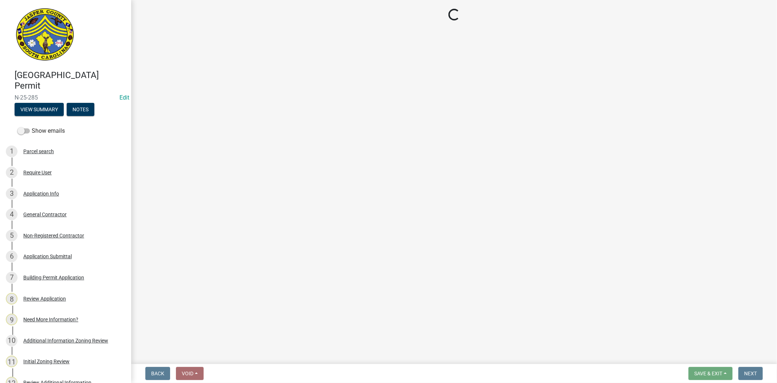
select select "3: 3"
